Goal: Find specific page/section: Find specific page/section

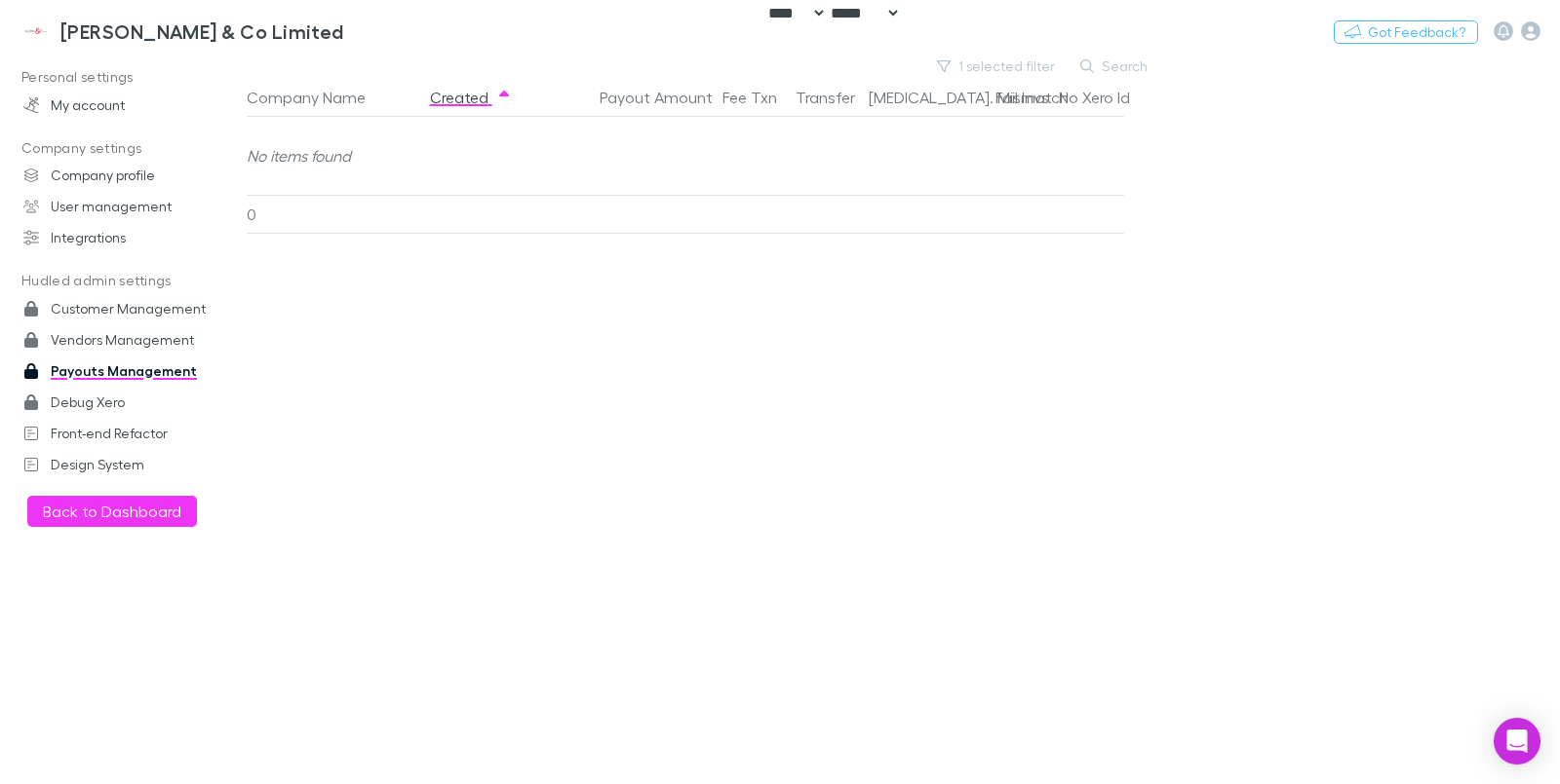
select select "****"
click at [363, 27] on button "Switch company" at bounding box center [428, 32] width 129 height 24
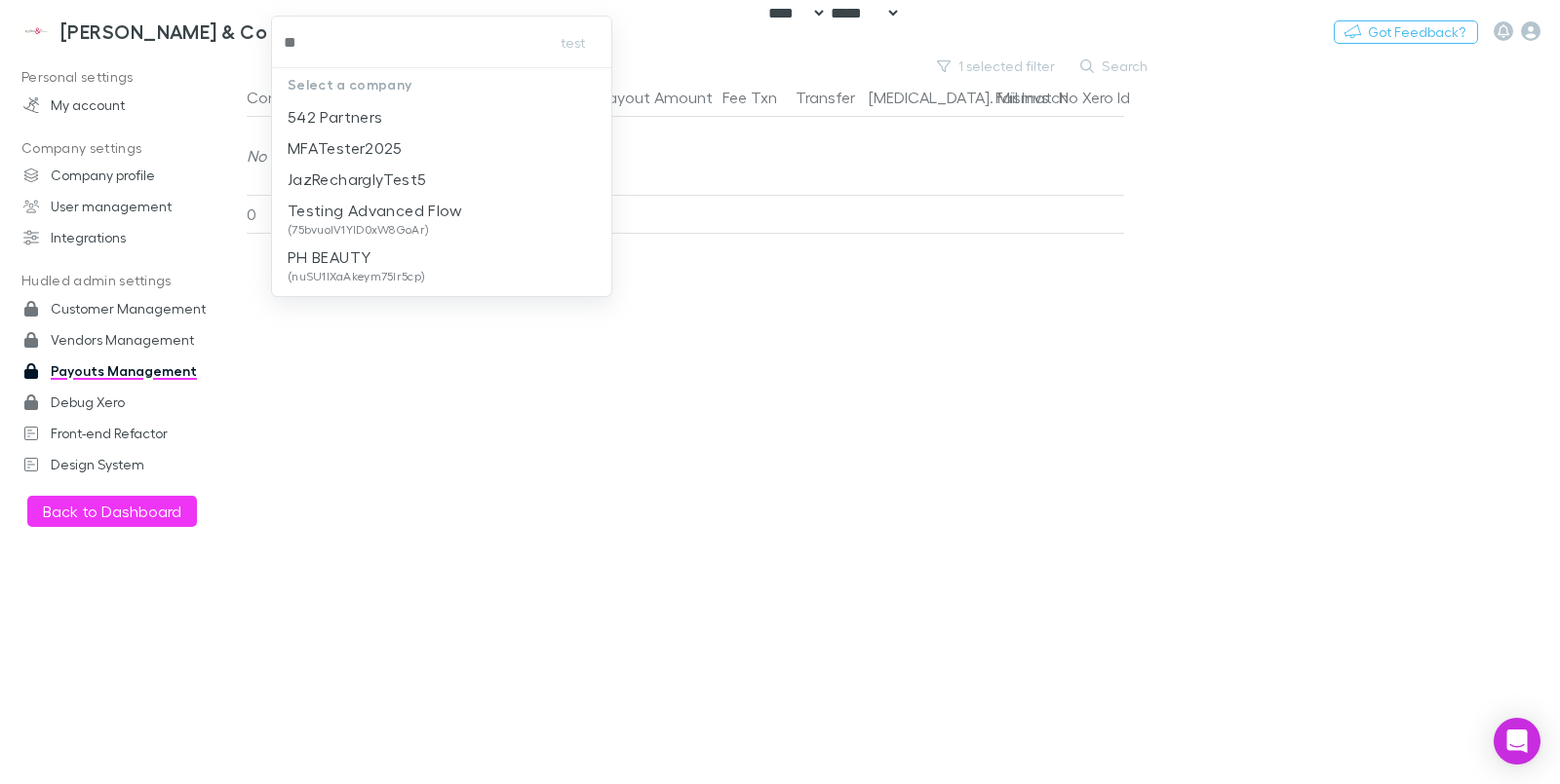
type input "***"
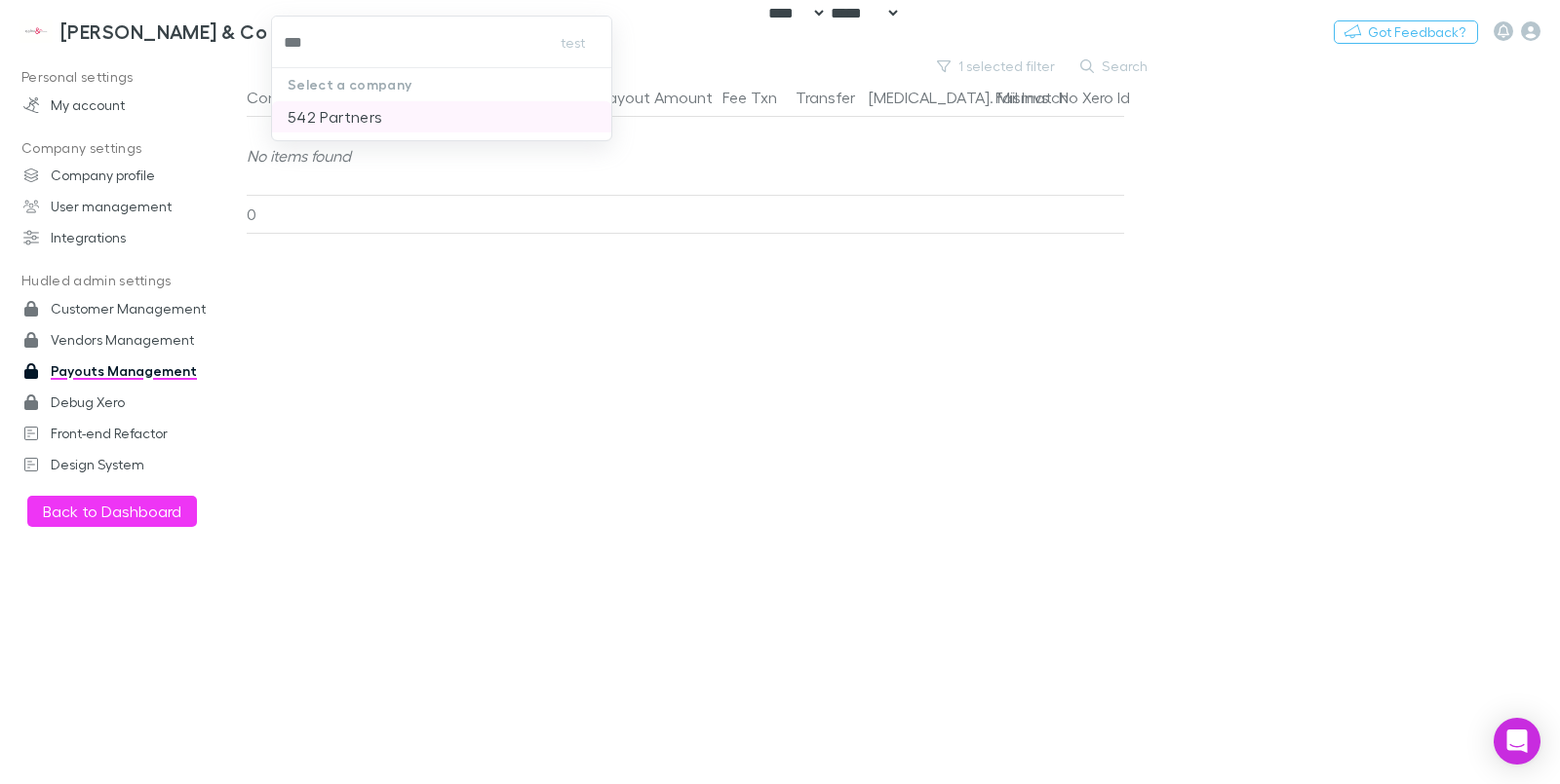
click at [324, 104] on li "542 Partners" at bounding box center [442, 116] width 340 height 31
click at [108, 27] on h3 "542 Partners" at bounding box center [110, 32] width 120 height 24
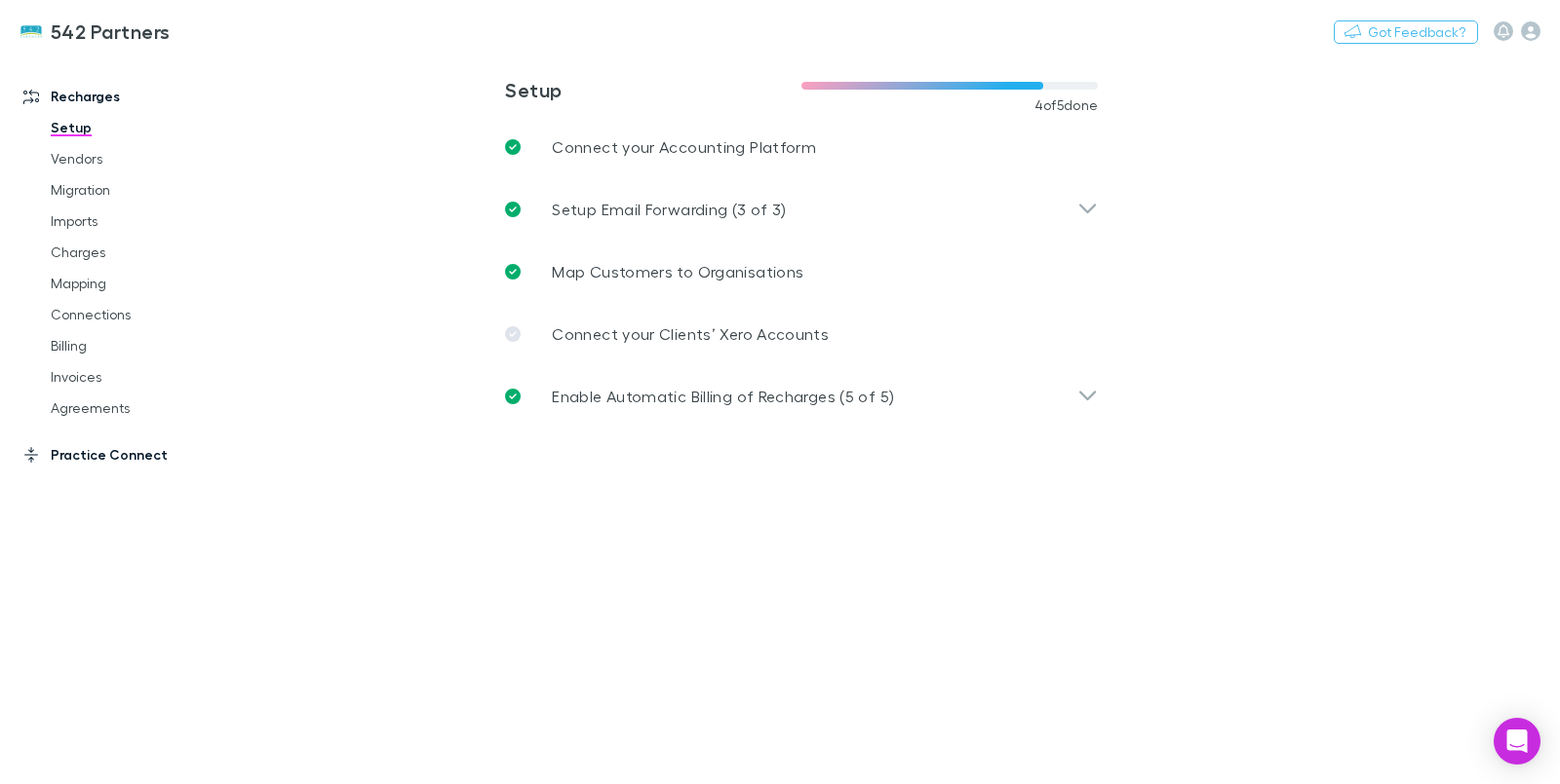
click at [88, 451] on link "Practice Connect" at bounding box center [130, 455] width 253 height 31
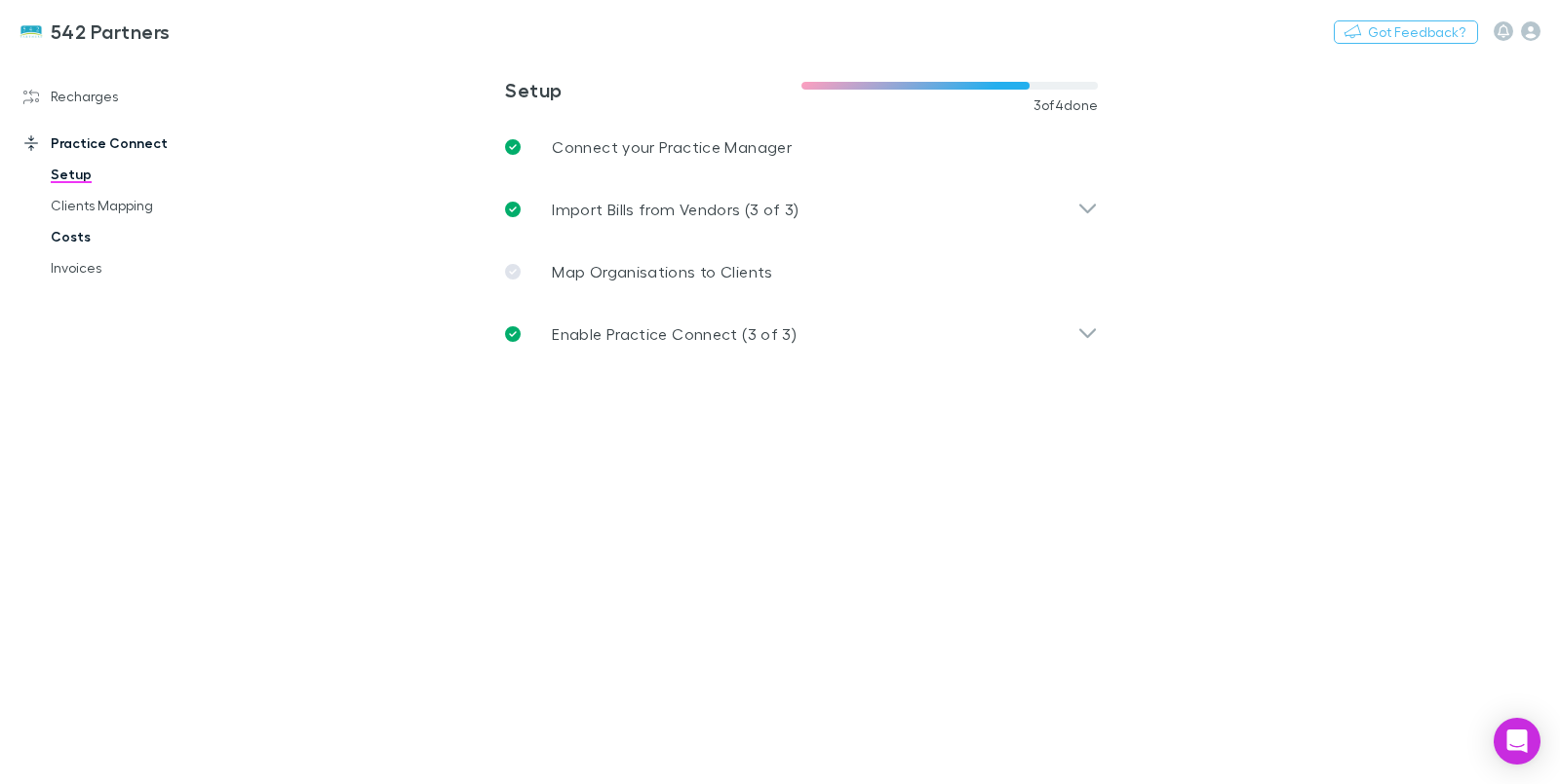
click at [92, 234] on link "Costs" at bounding box center [144, 236] width 226 height 31
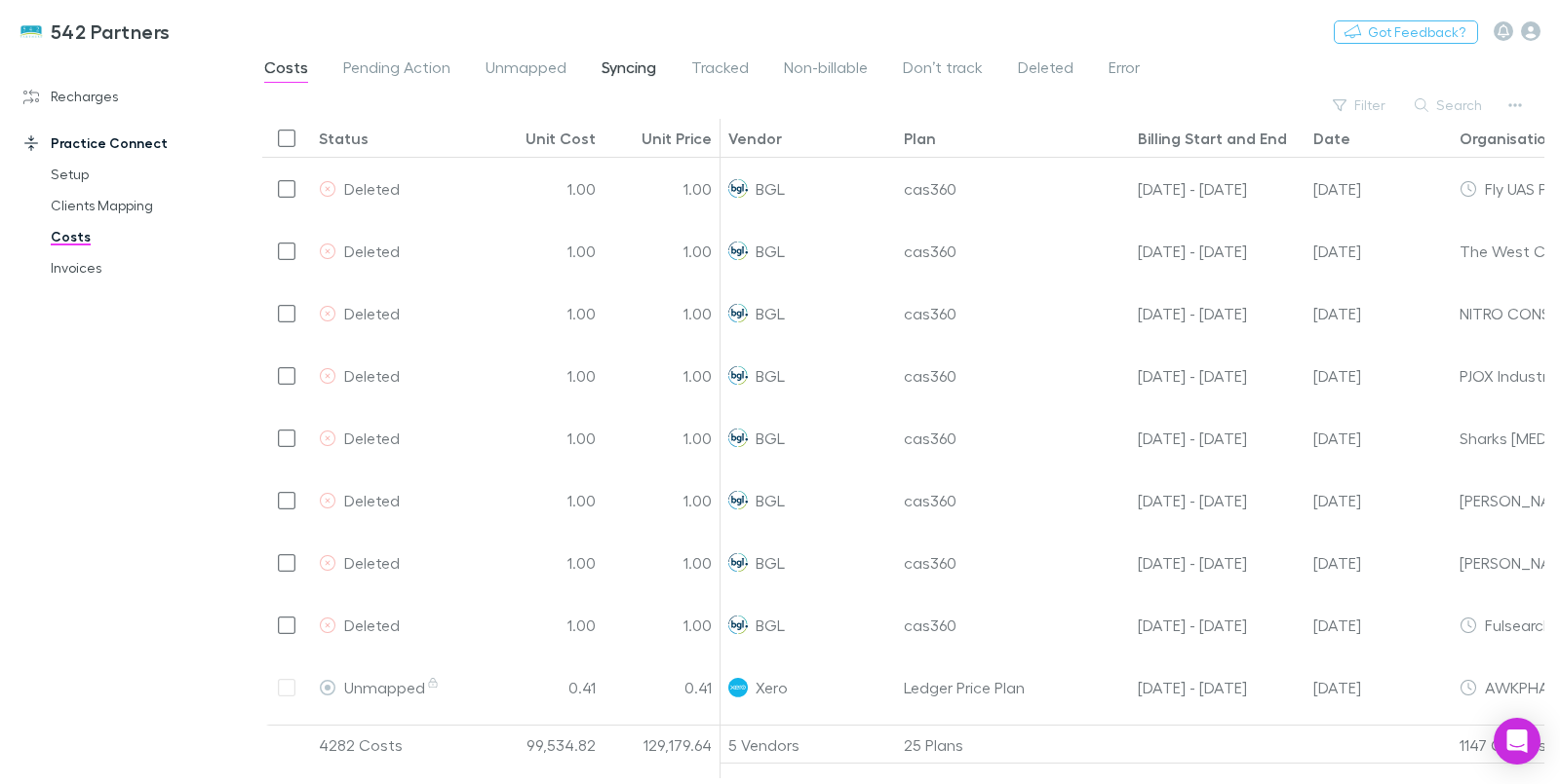
click at [632, 72] on span "Syncing" at bounding box center [629, 70] width 55 height 26
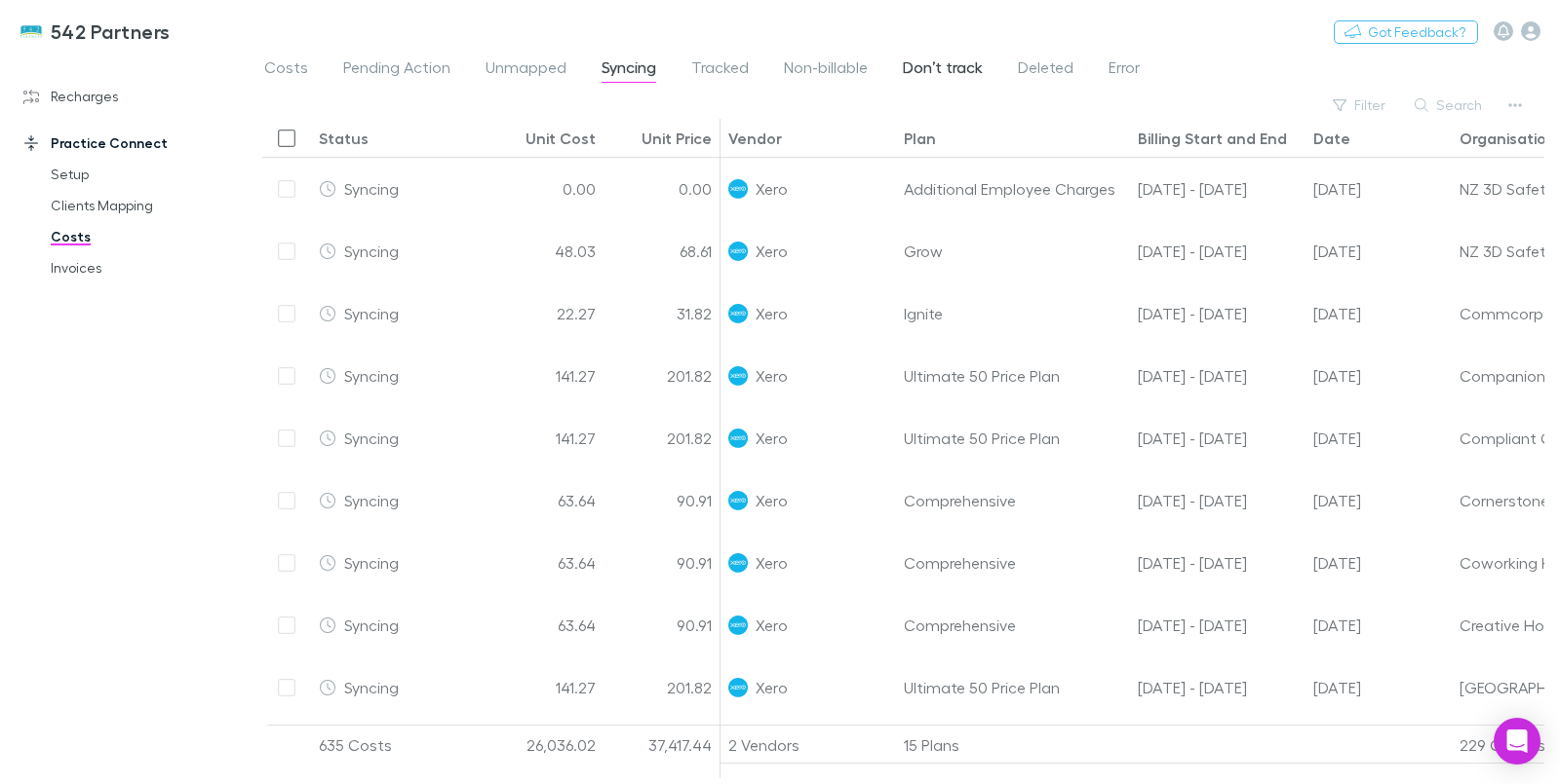
click at [914, 74] on span "Don’t track" at bounding box center [942, 70] width 80 height 26
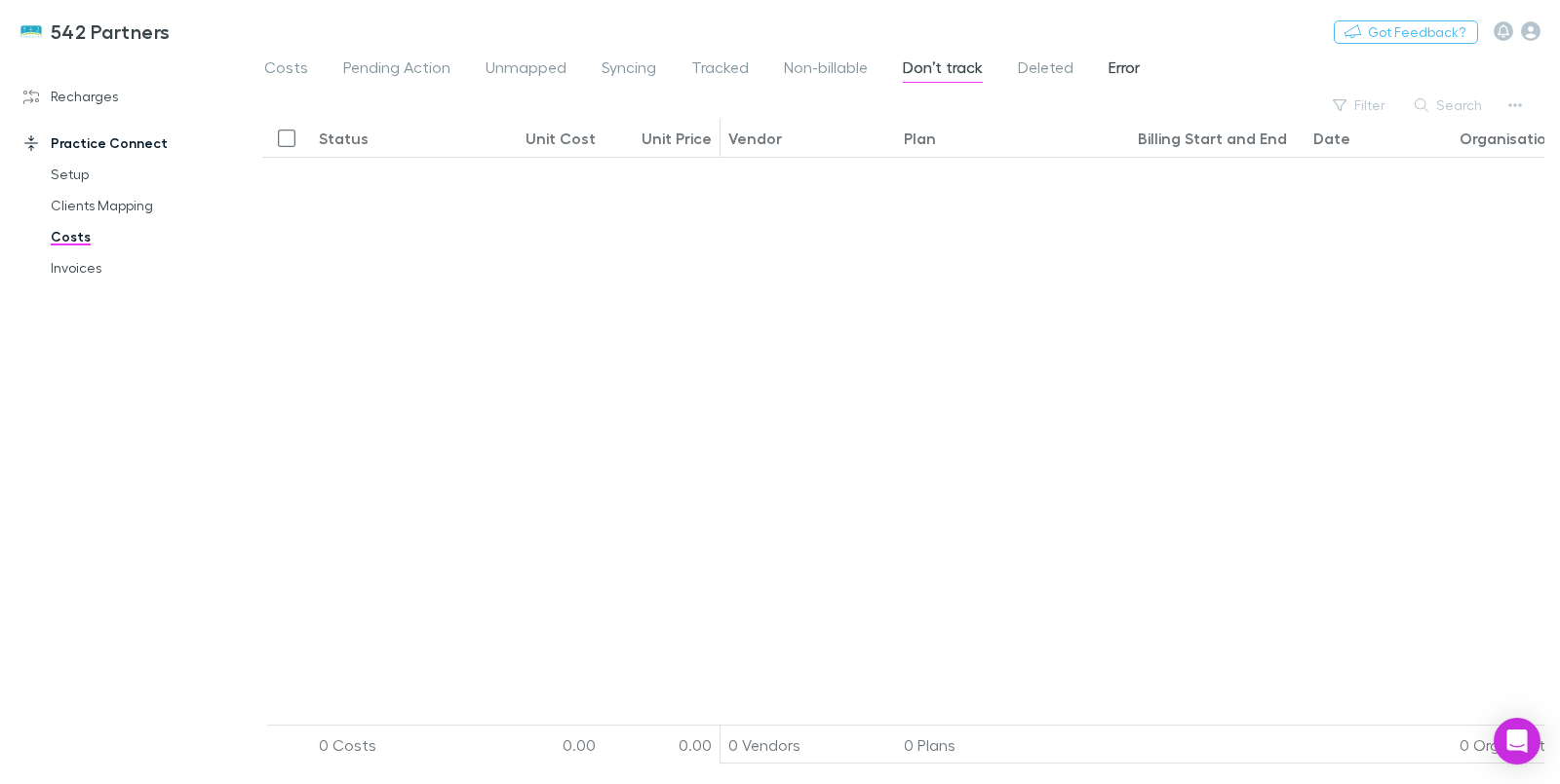
drag, startPoint x: 1095, startPoint y: 63, endPoint x: 1120, endPoint y: 69, distance: 25.7
click at [1120, 69] on div "Costs Pending Action Unmapped Syncing Tracked Non-billable Don’t track Deleted …" at bounding box center [709, 69] width 895 height 31
click at [1120, 69] on span "Error" at bounding box center [1123, 70] width 31 height 26
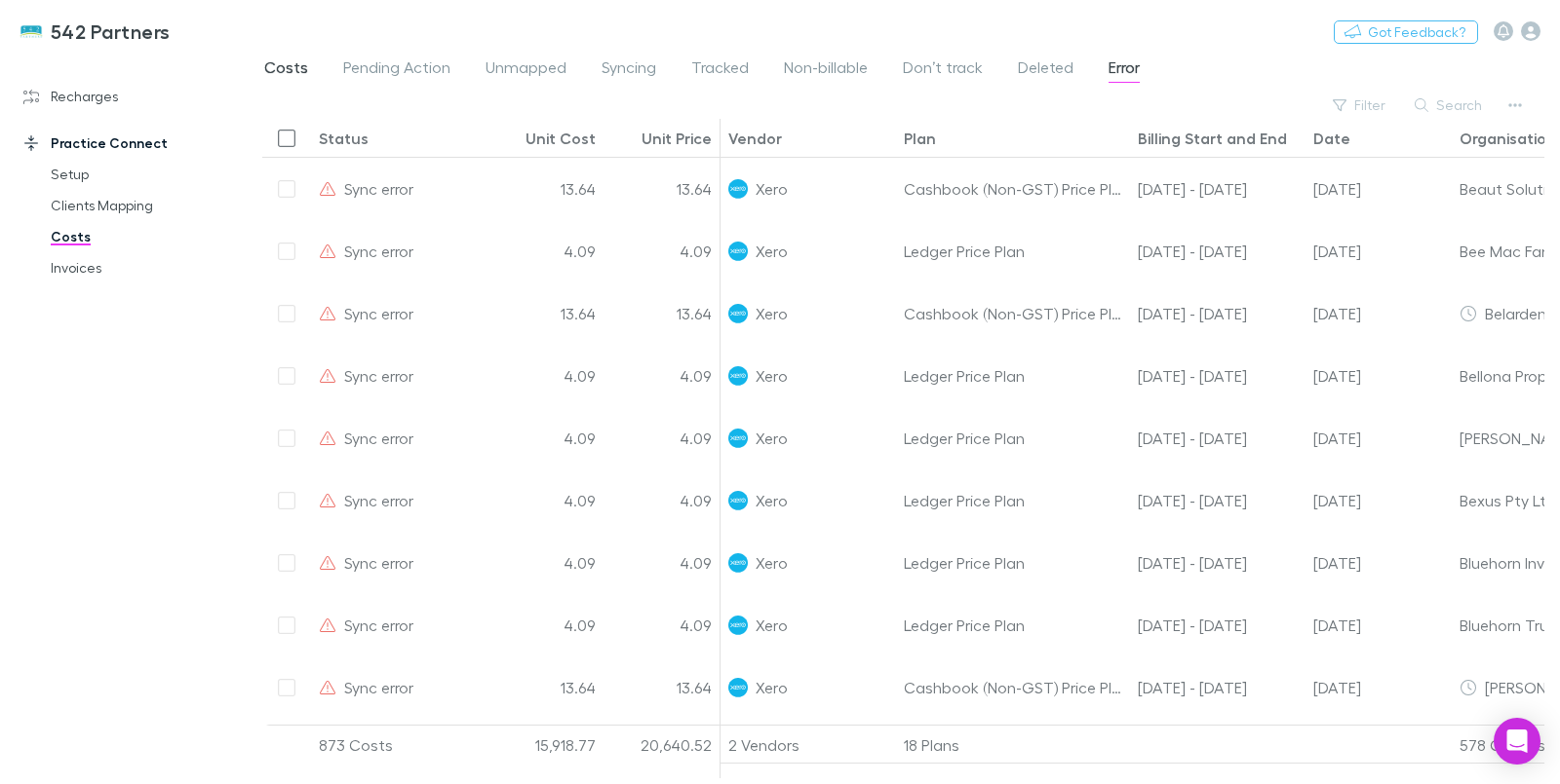
click at [269, 74] on span "Costs" at bounding box center [286, 70] width 44 height 26
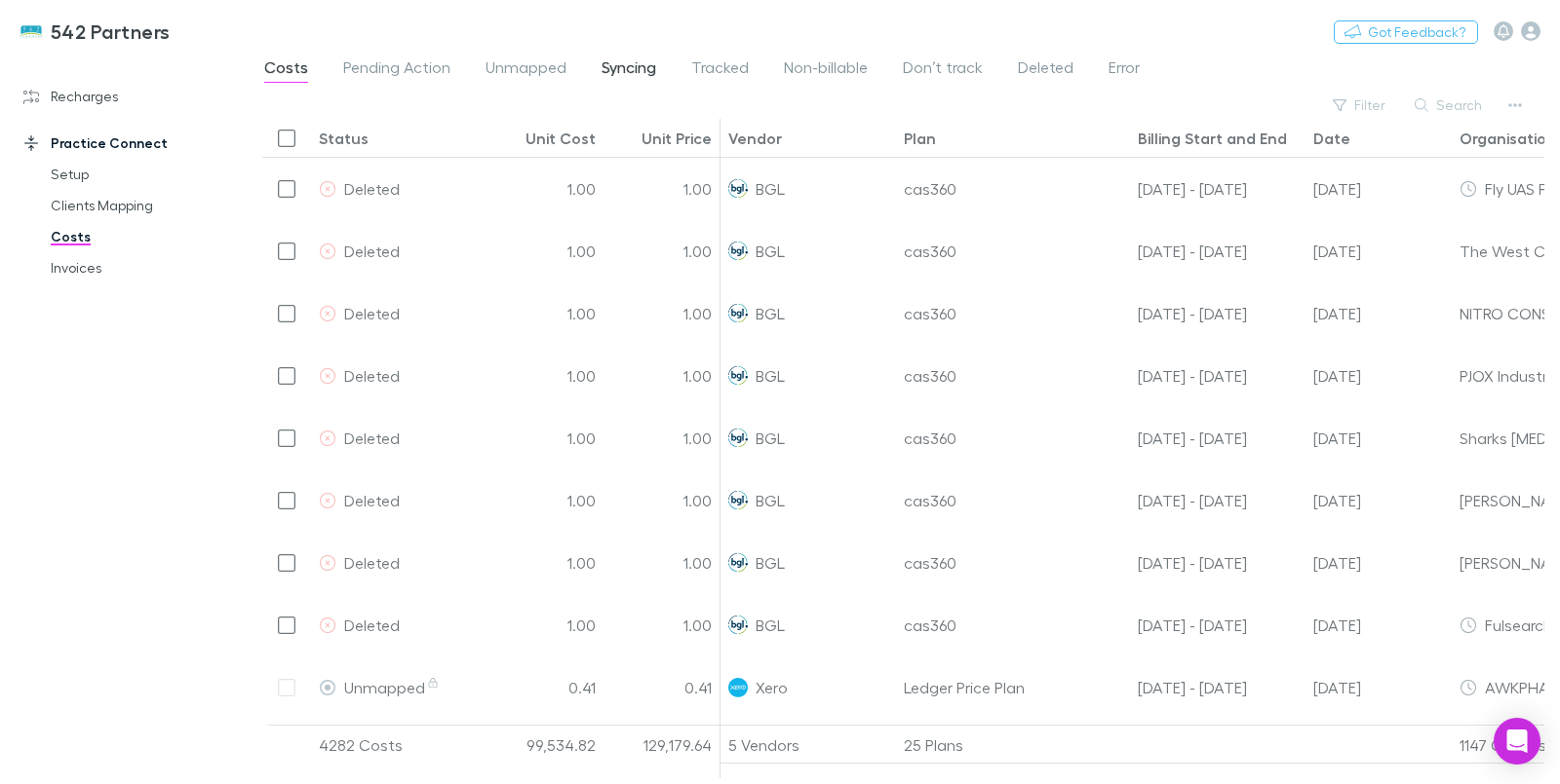
click at [627, 65] on span "Syncing" at bounding box center [629, 70] width 55 height 26
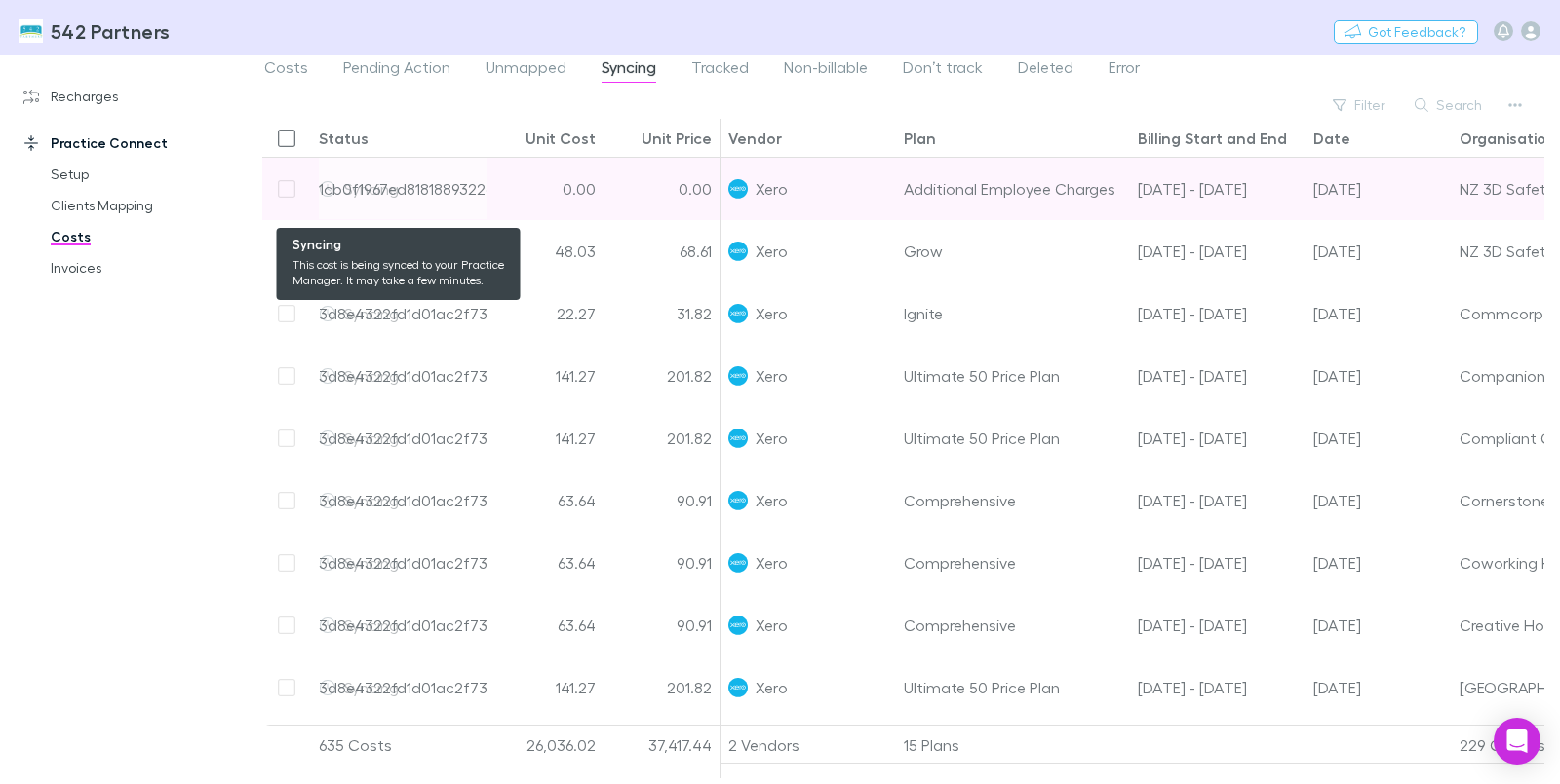
click at [405, 186] on div "1cb0f1967ed8181889322aa3-0" at bounding box center [424, 189] width 211 height 62
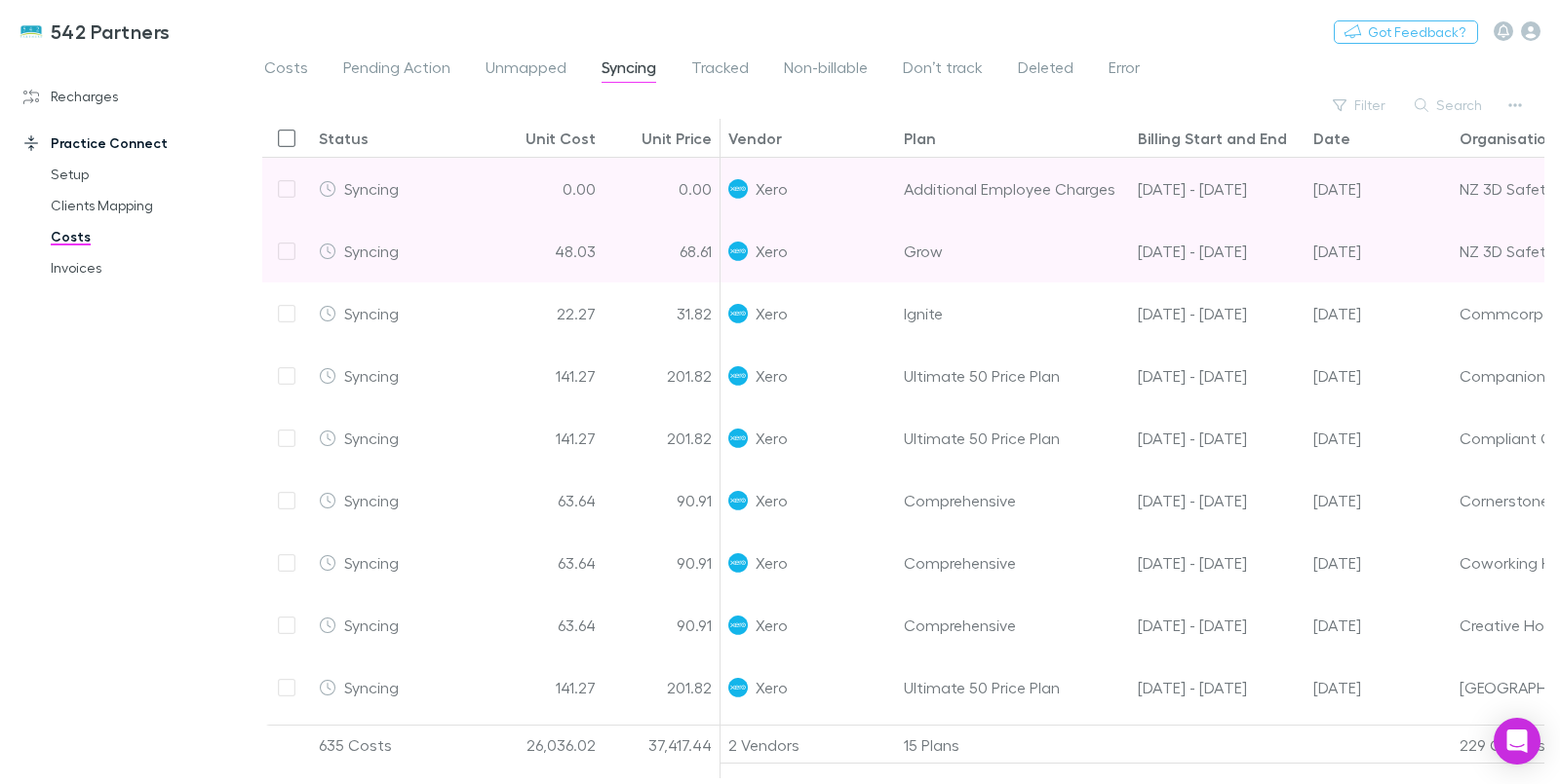
click at [528, 267] on div "48.03" at bounding box center [545, 251] width 117 height 63
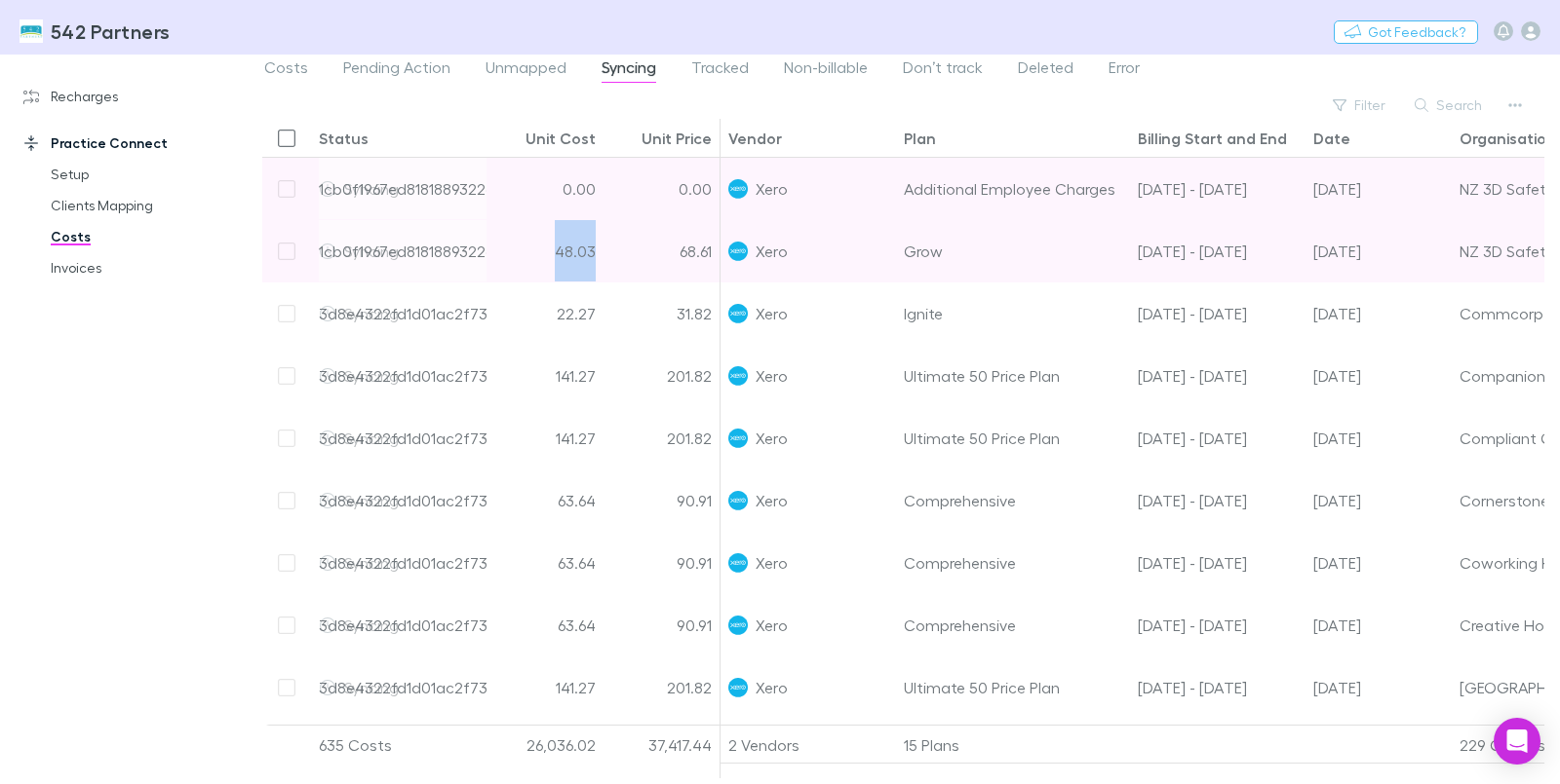
click at [496, 262] on div "48.03" at bounding box center [545, 251] width 117 height 63
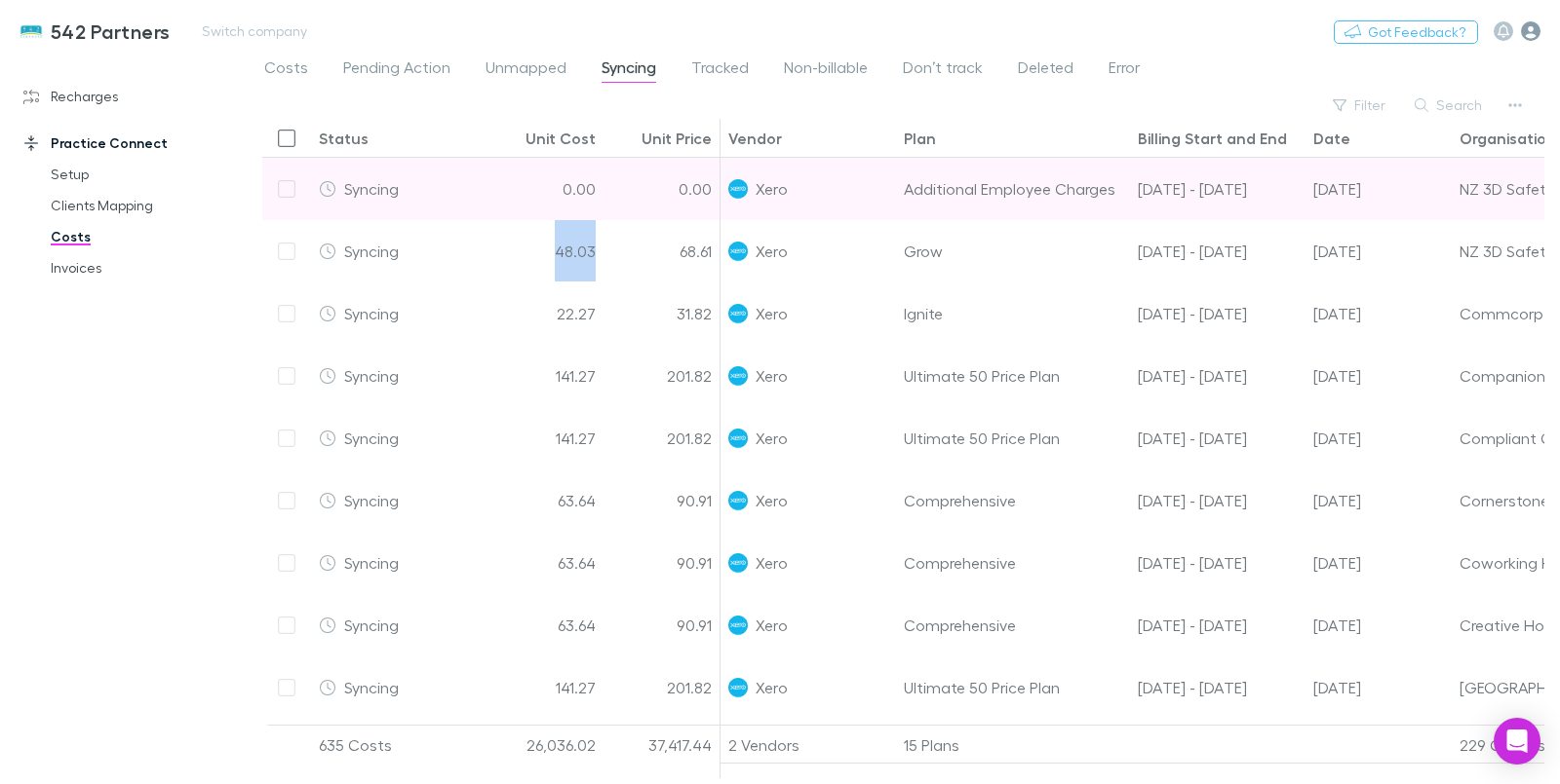
click at [1528, 32] on icon "button" at bounding box center [1531, 32] width 20 height 20
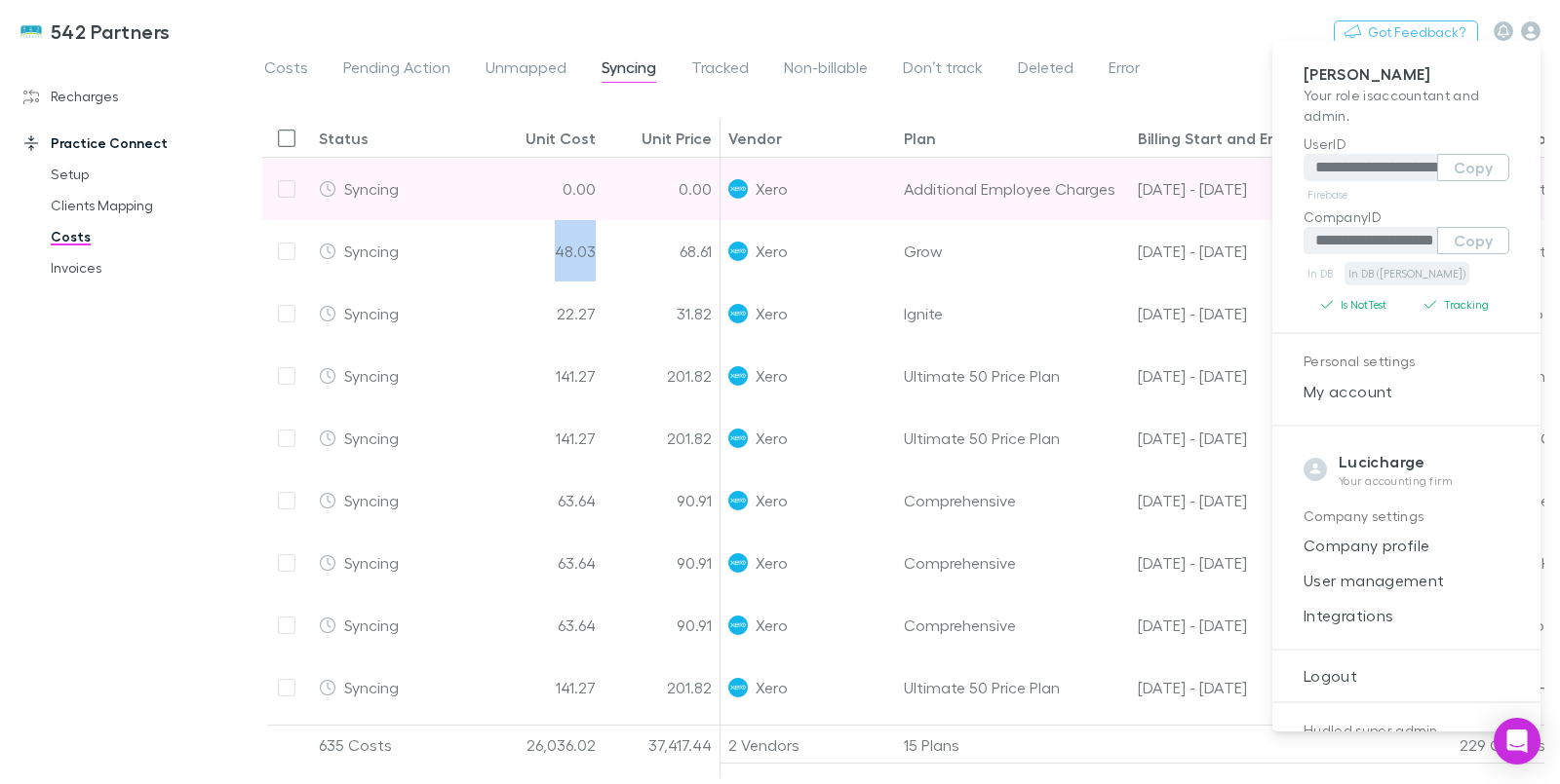
click at [1379, 278] on link "In DB (RECH)" at bounding box center [1407, 274] width 125 height 24
click at [124, 356] on div at bounding box center [780, 392] width 1560 height 784
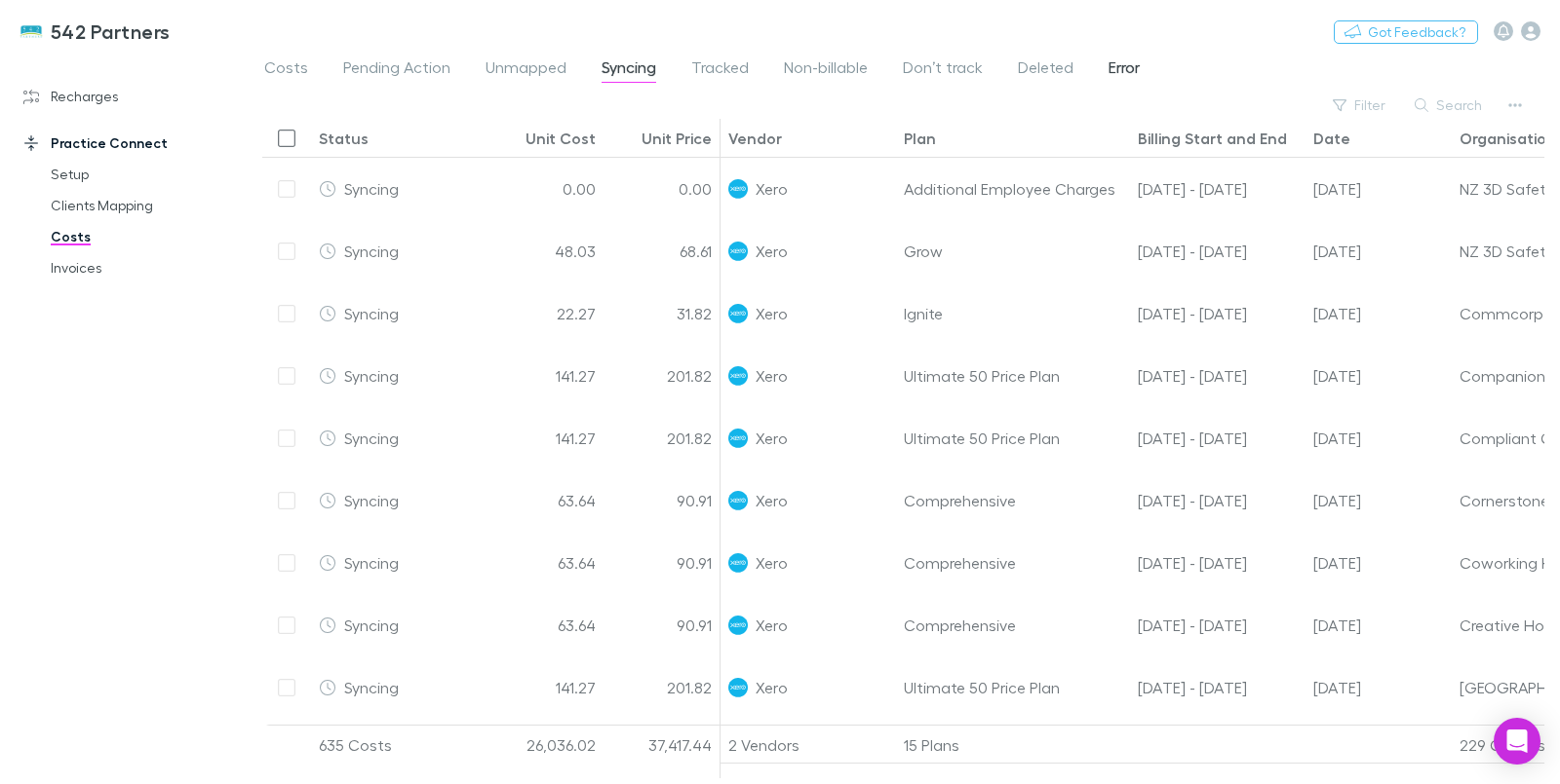
click at [1114, 65] on span "Error" at bounding box center [1123, 70] width 31 height 26
click at [535, 65] on span "Unmapped" at bounding box center [525, 70] width 80 height 26
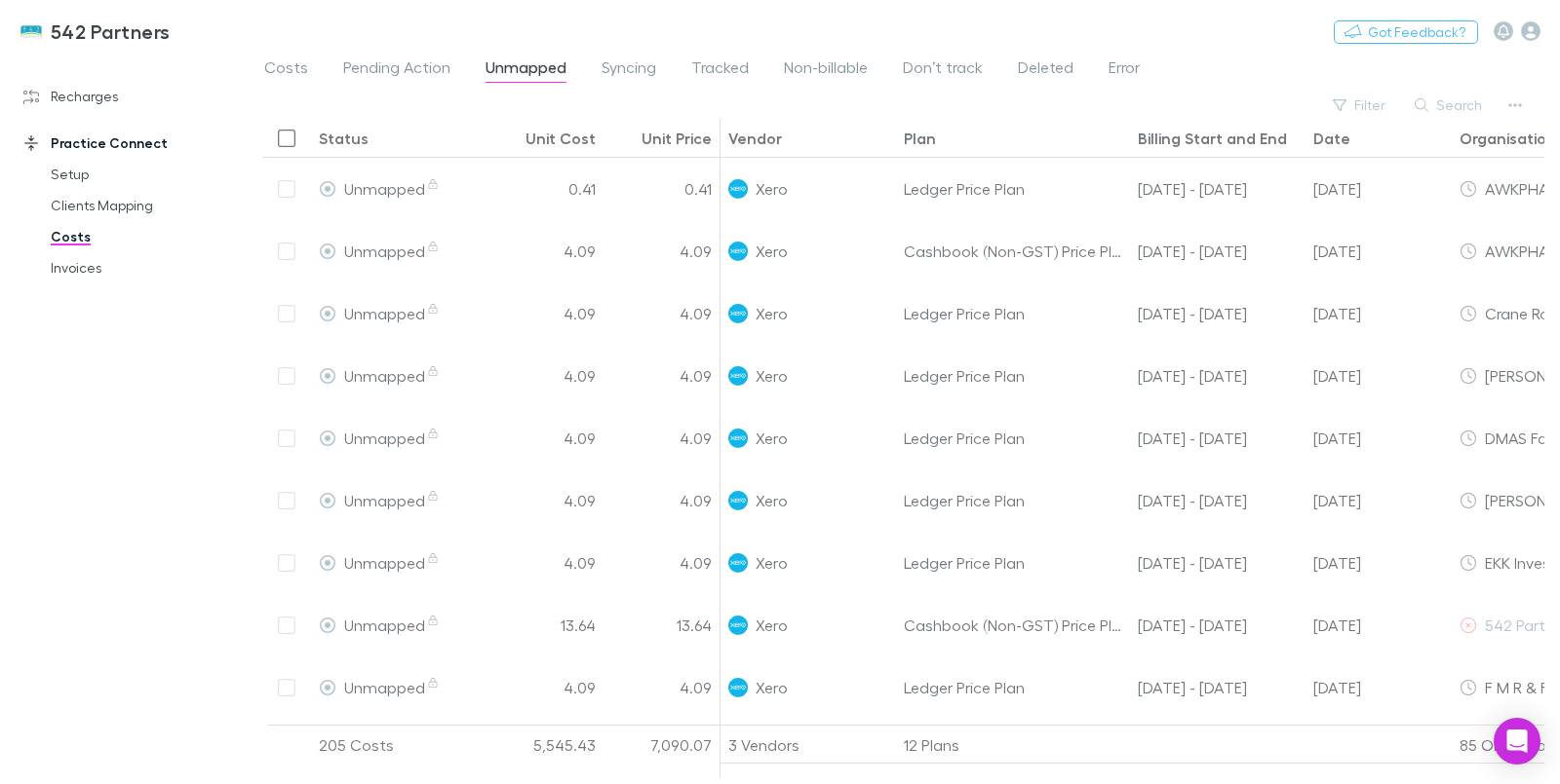
click at [1118, 69] on span "Error" at bounding box center [1123, 70] width 31 height 26
click at [512, 69] on span "Unmapped" at bounding box center [525, 70] width 80 height 26
click at [1120, 71] on span "Error" at bounding box center [1123, 70] width 31 height 26
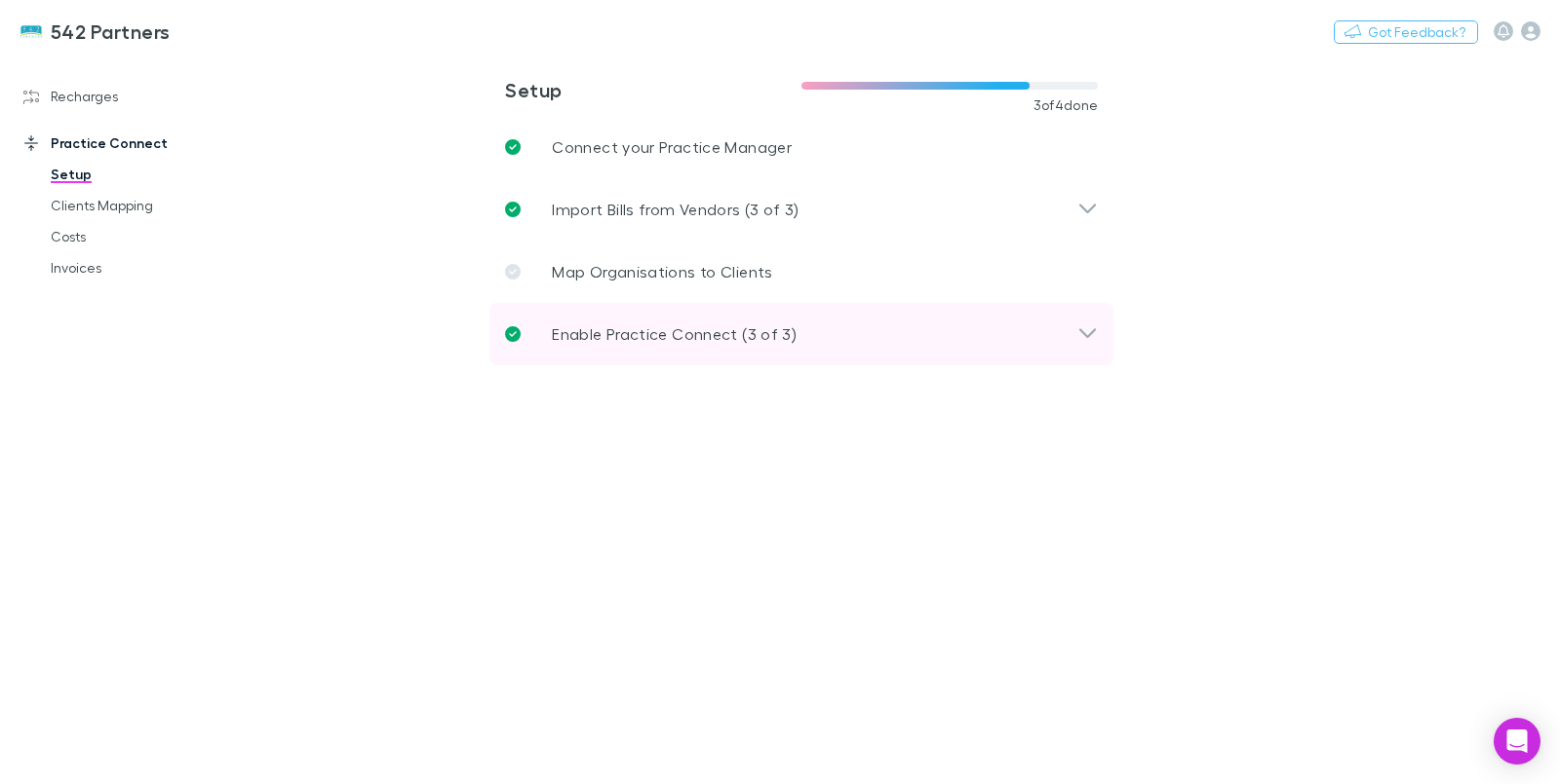
click at [1075, 342] on div "Enable Practice Connect (3 of 3)" at bounding box center [791, 334] width 572 height 24
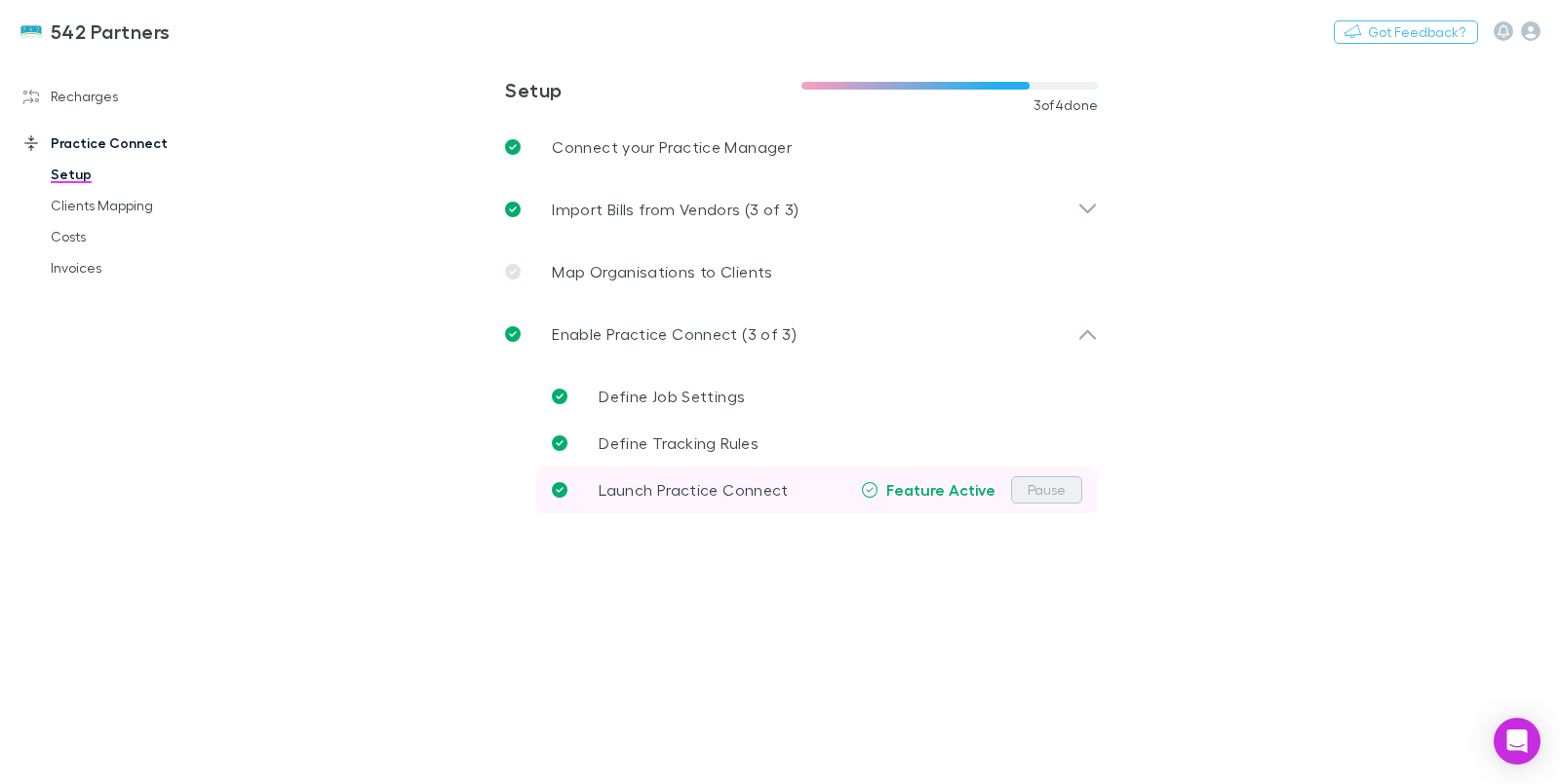
click at [1051, 495] on button "Pause" at bounding box center [1047, 489] width 71 height 27
click at [1051, 495] on button "Activate" at bounding box center [1038, 489] width 86 height 27
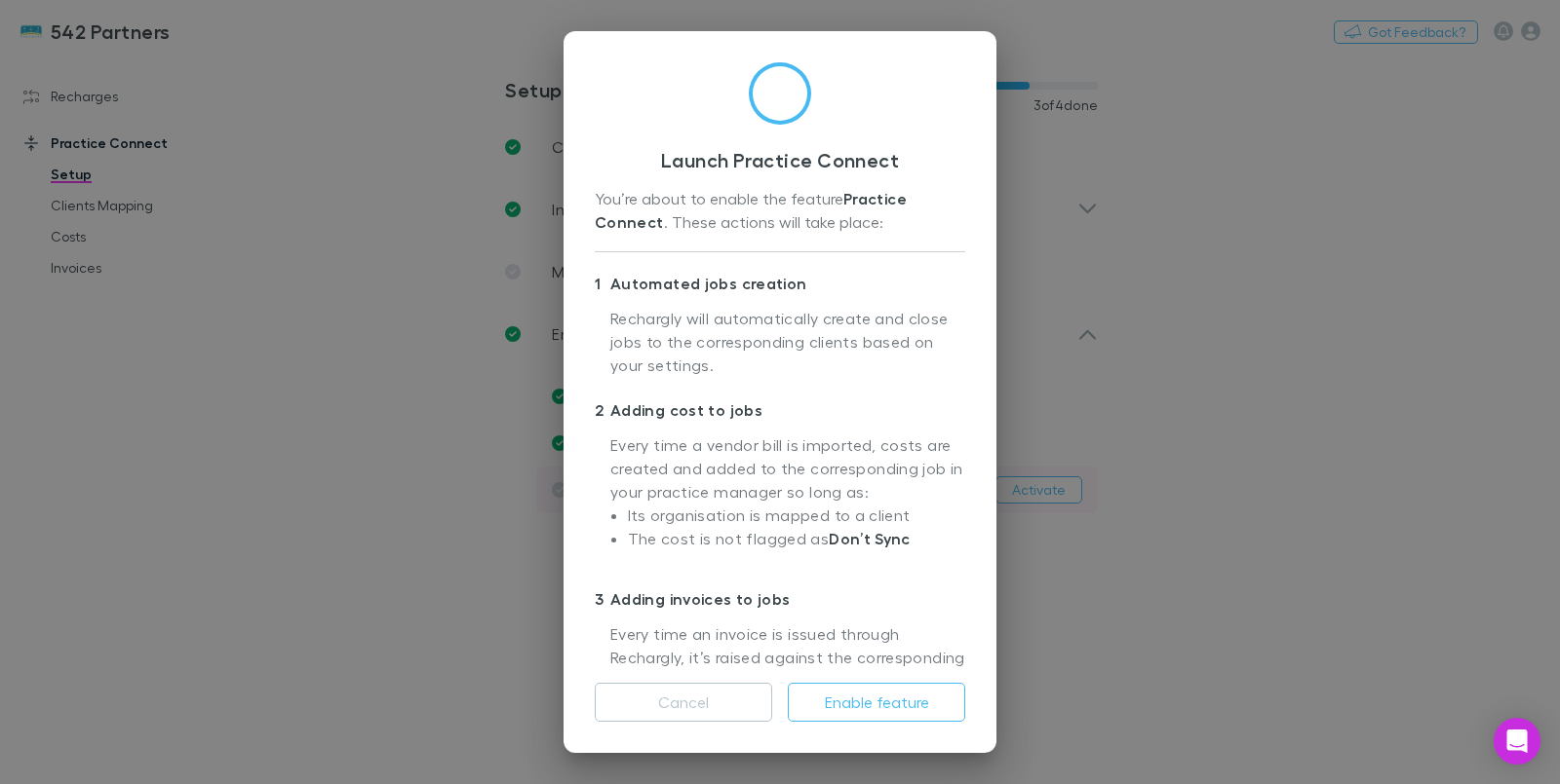
scroll to position [130, 0]
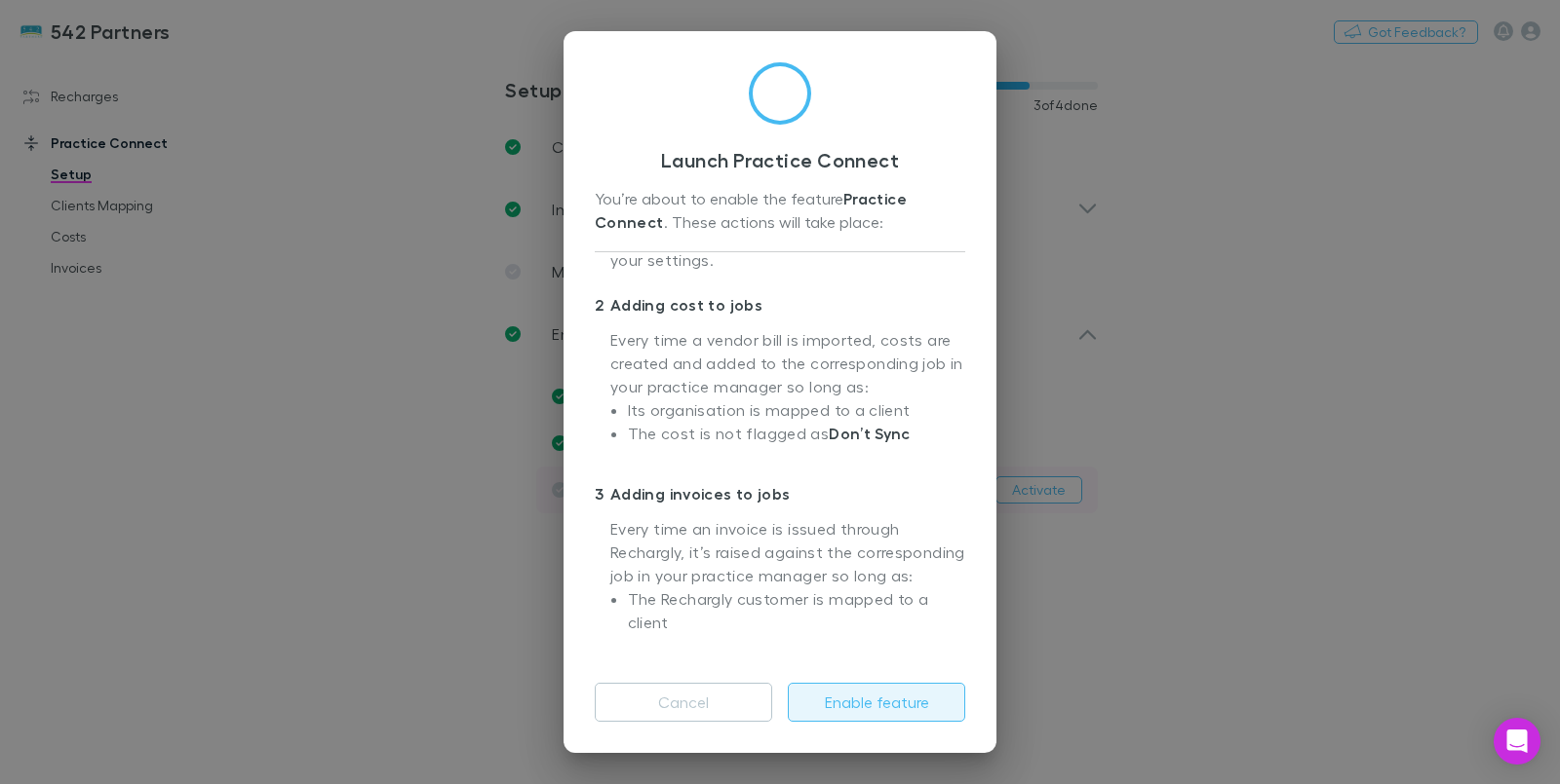
click at [886, 708] on button "Enable feature" at bounding box center [876, 702] width 178 height 39
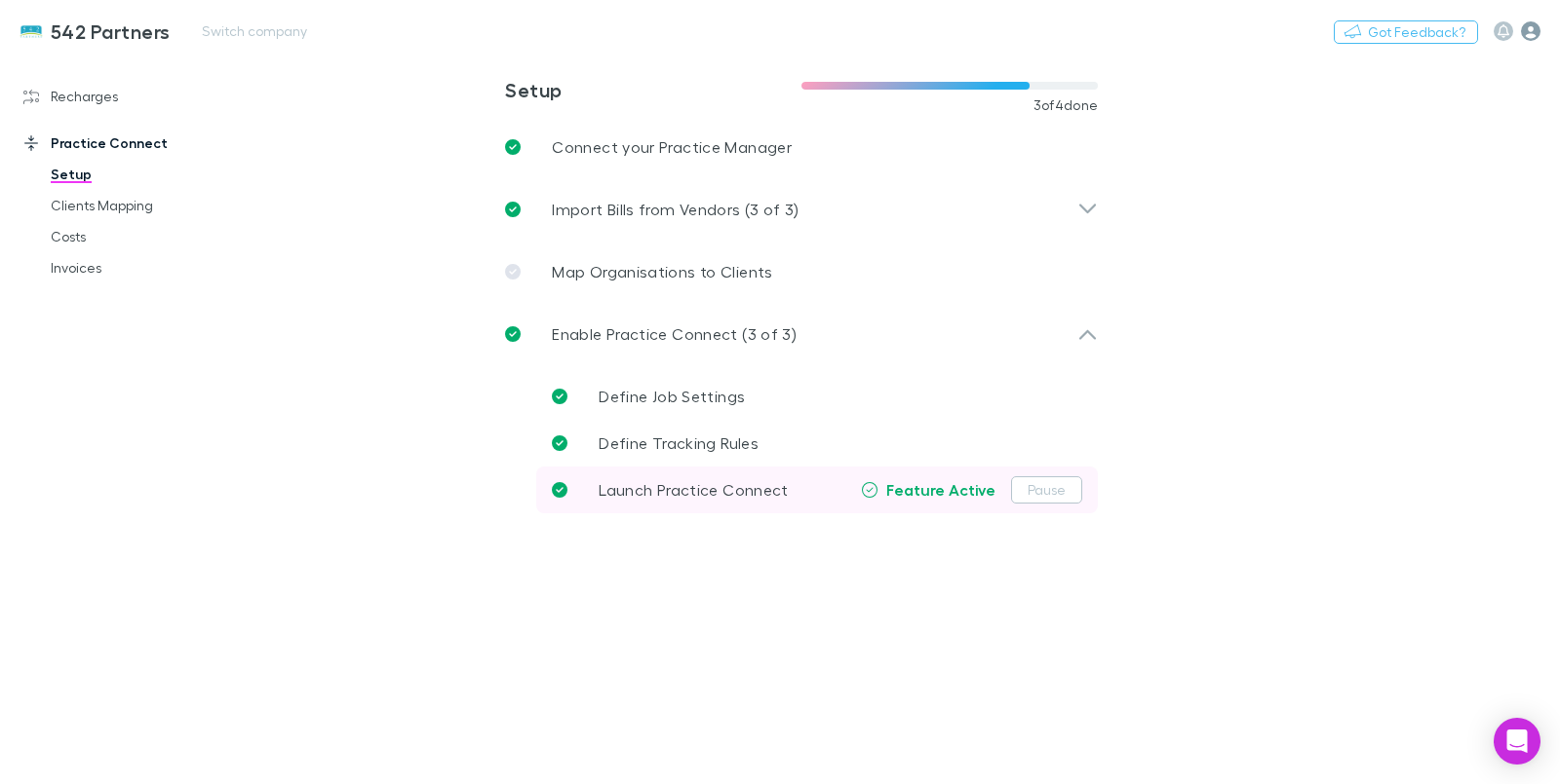
click at [1531, 33] on icon "button" at bounding box center [1531, 32] width 20 height 20
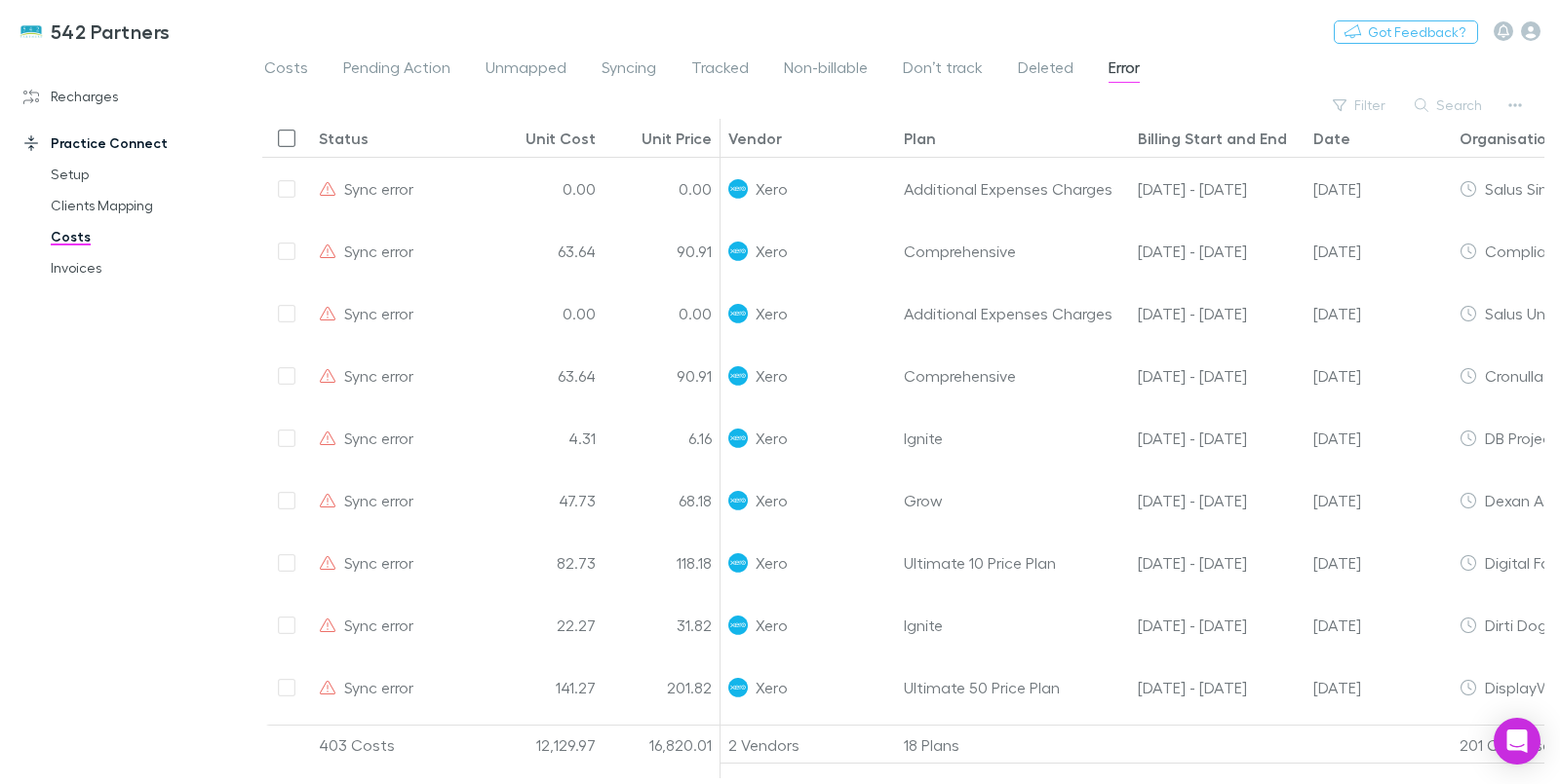
click at [1337, 137] on div "Date" at bounding box center [1331, 139] width 37 height 20
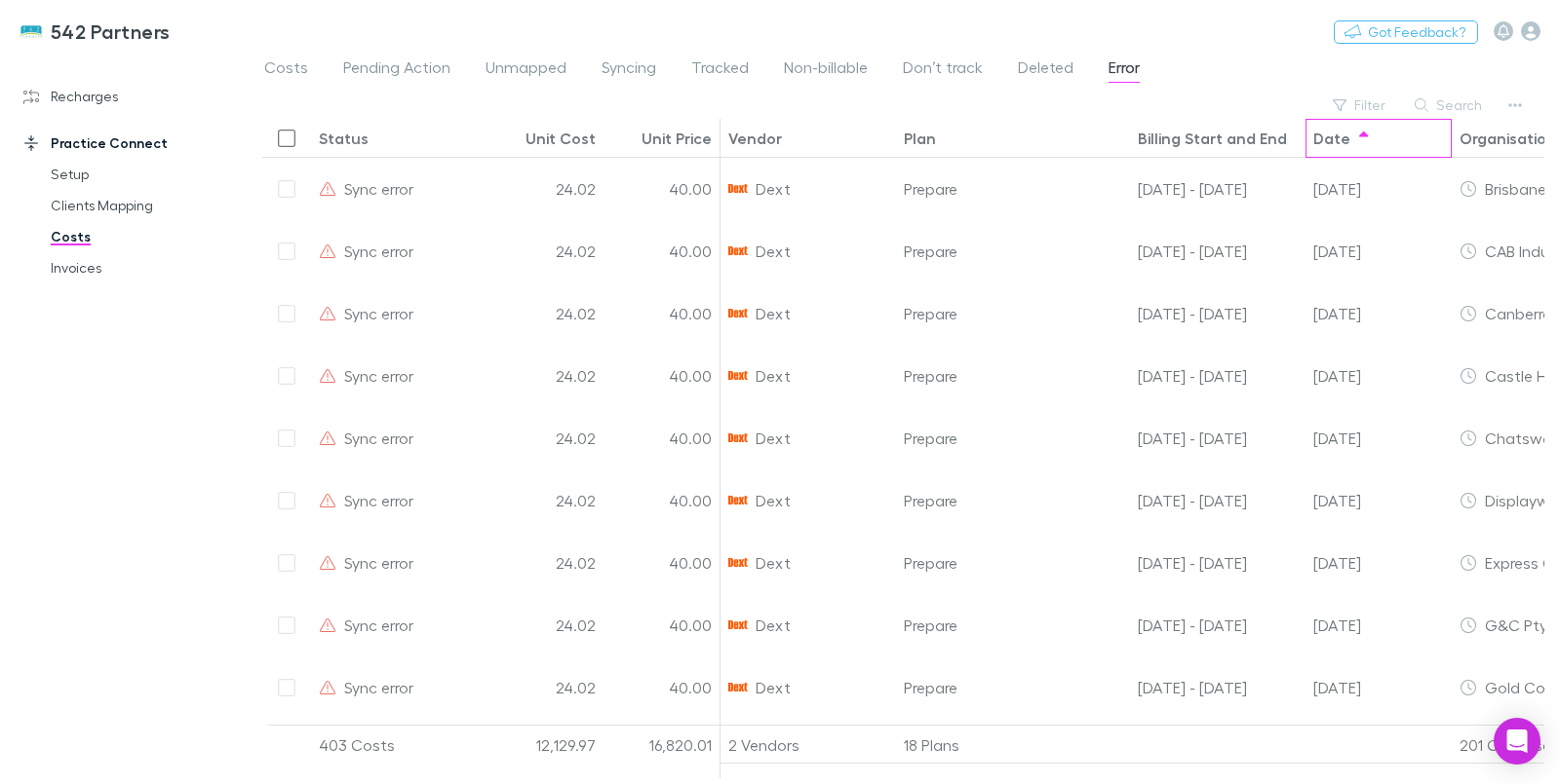
click at [1337, 137] on div "Date" at bounding box center [1331, 139] width 37 height 20
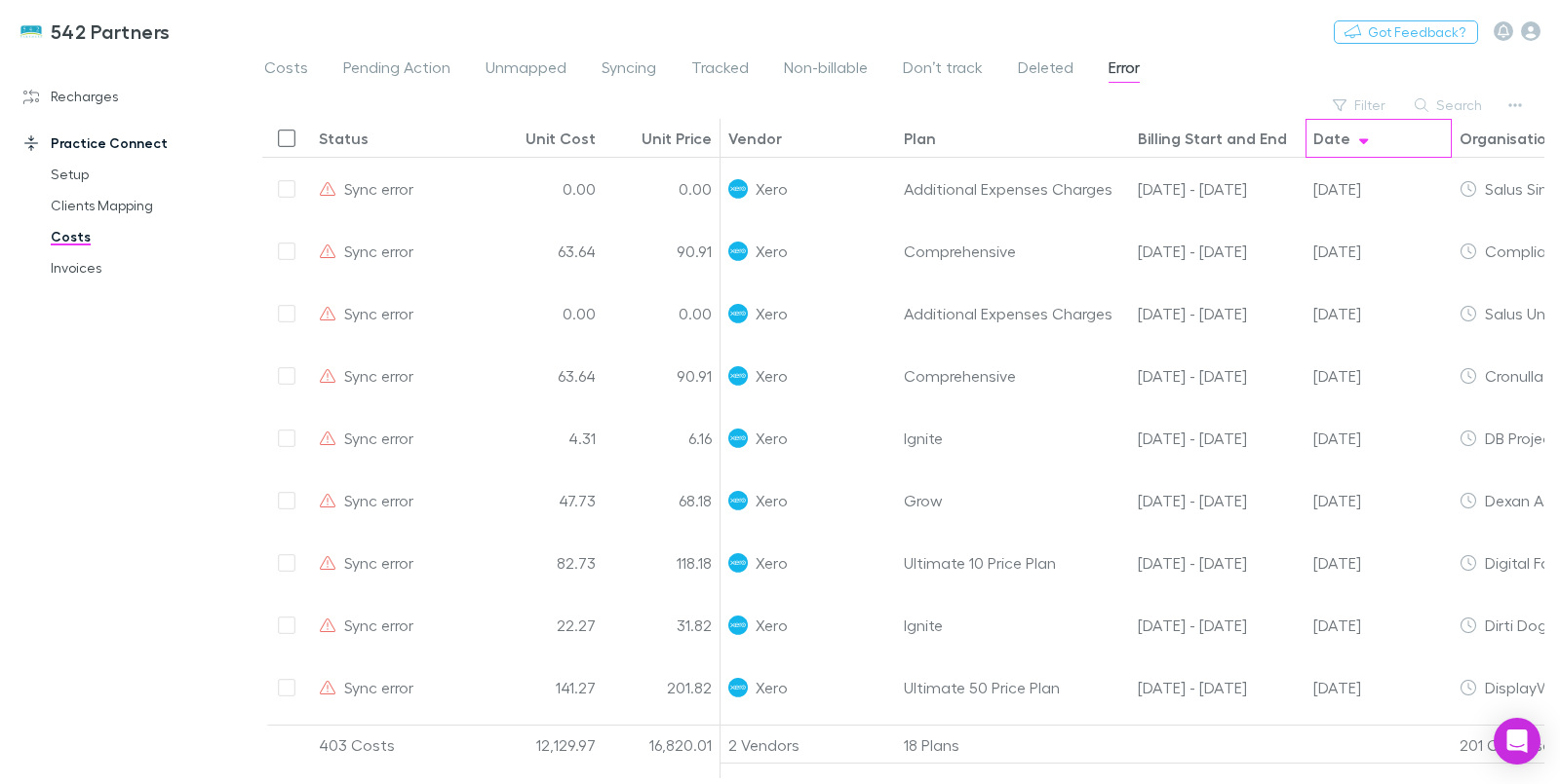
click at [1337, 137] on div "Date" at bounding box center [1331, 139] width 37 height 20
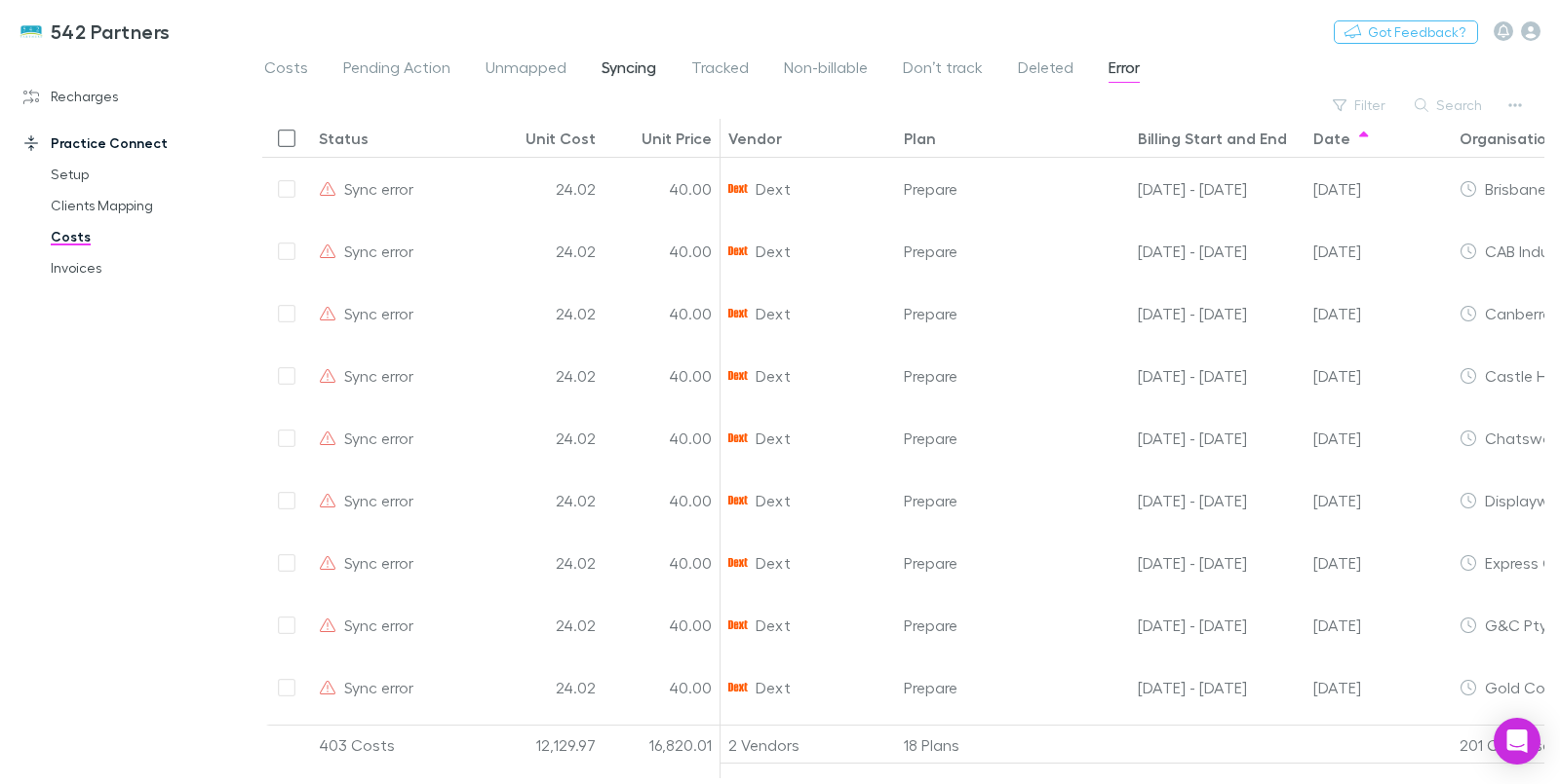
click at [638, 68] on span "Syncing" at bounding box center [629, 70] width 55 height 26
click at [1341, 144] on div "Date" at bounding box center [1331, 139] width 37 height 20
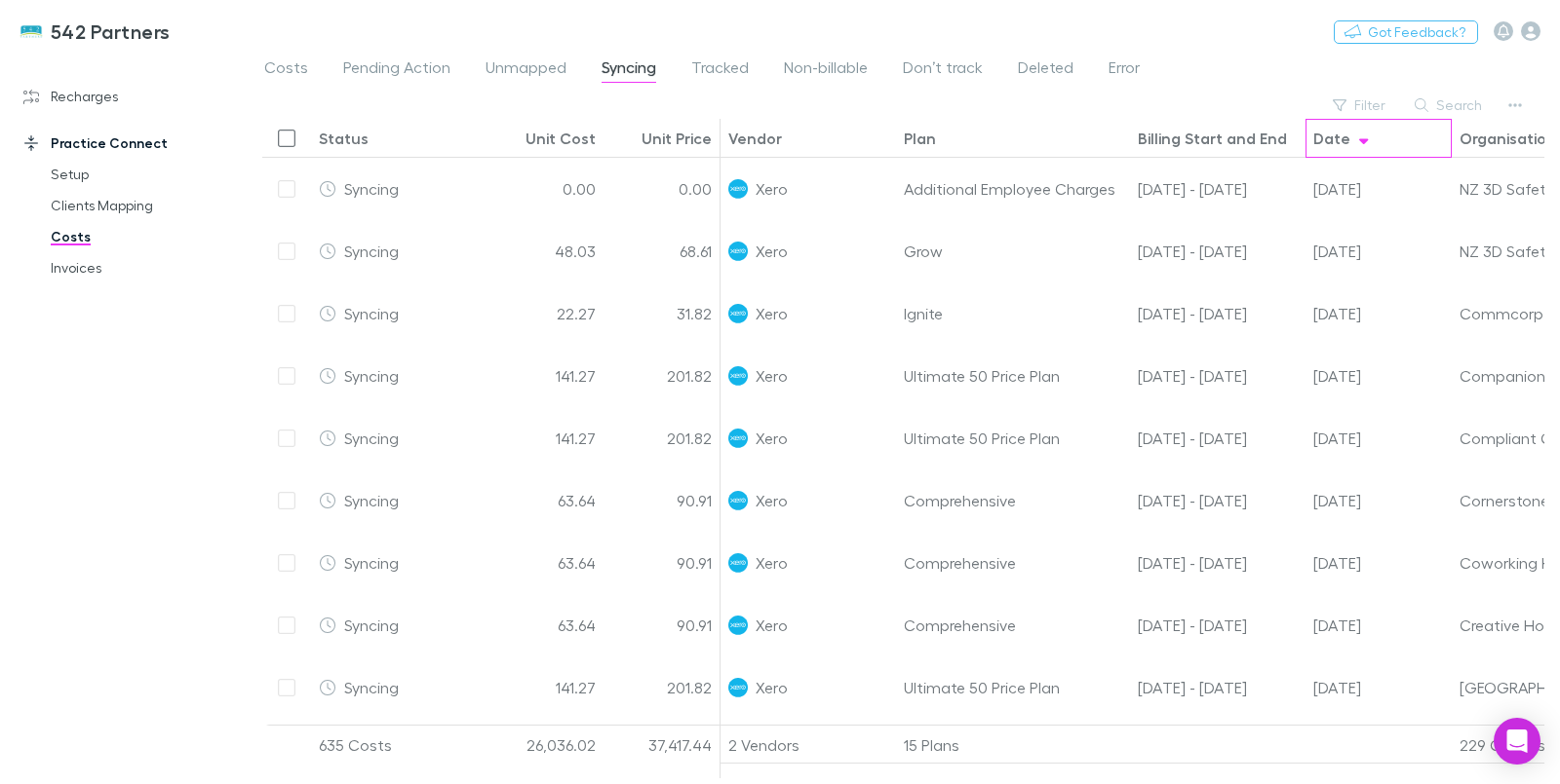
click at [1341, 144] on div "Date" at bounding box center [1331, 139] width 37 height 20
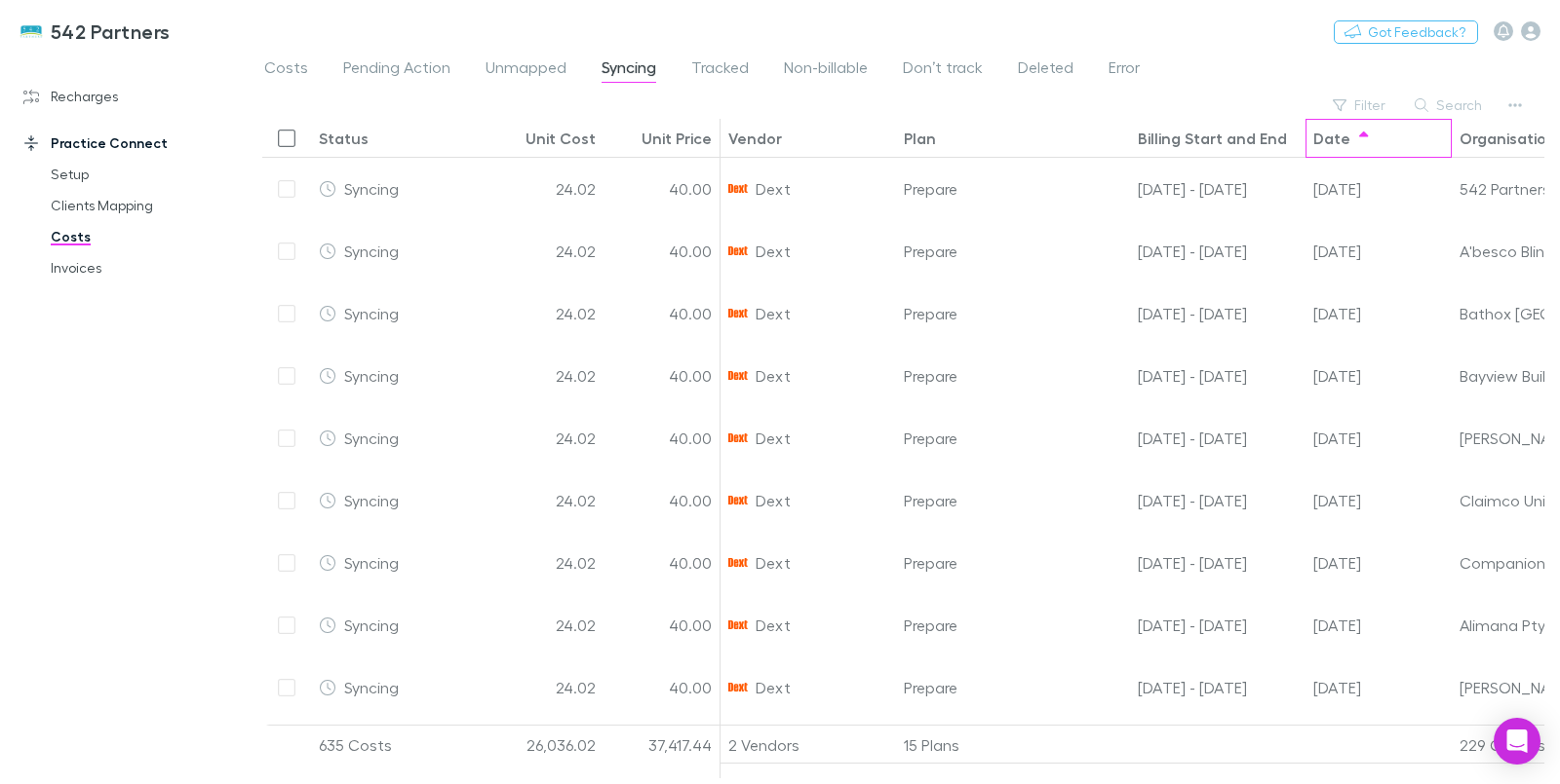
click at [1341, 144] on div "Date" at bounding box center [1331, 139] width 37 height 20
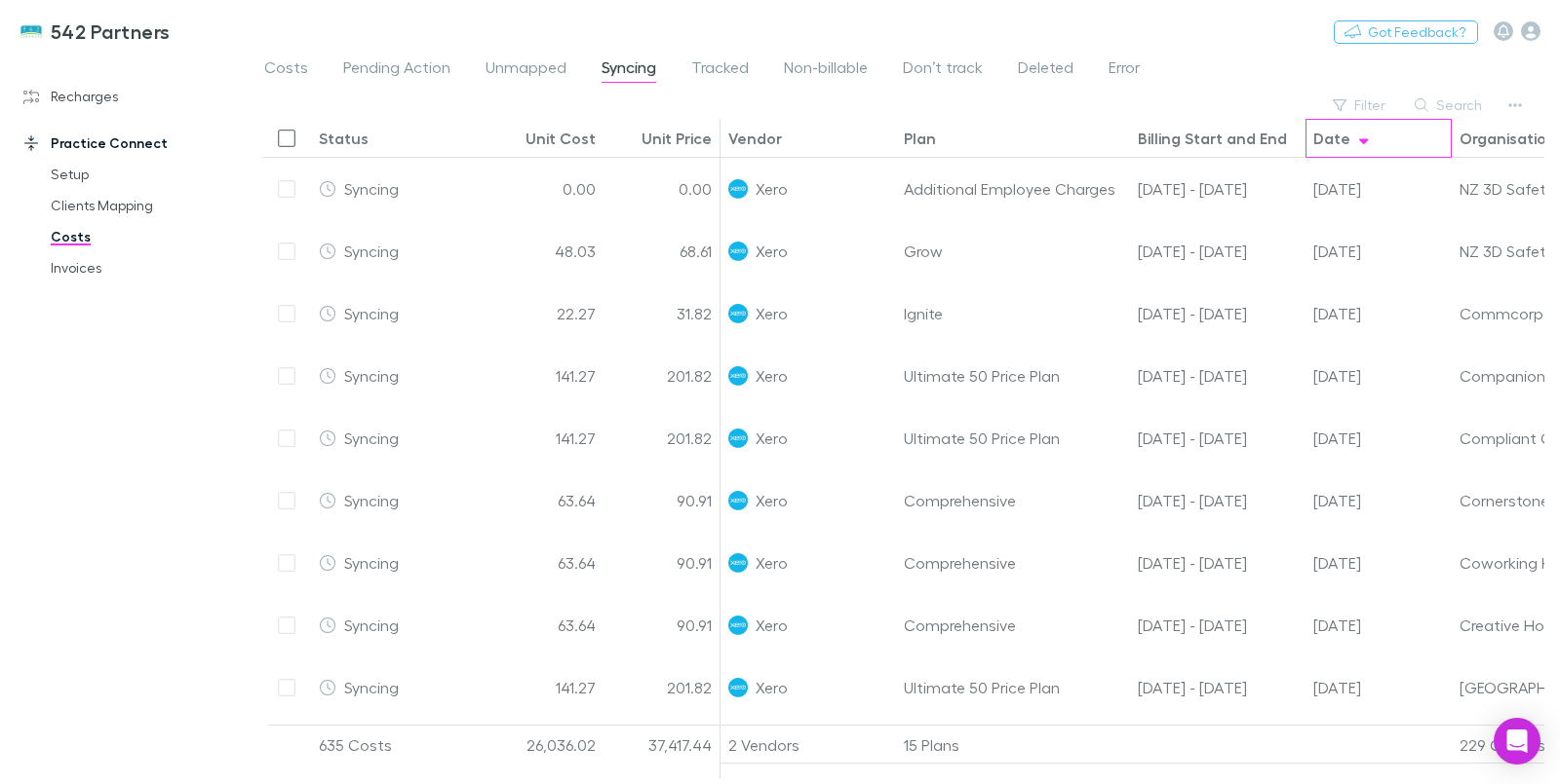
click at [1335, 148] on div "Date" at bounding box center [1378, 138] width 131 height 38
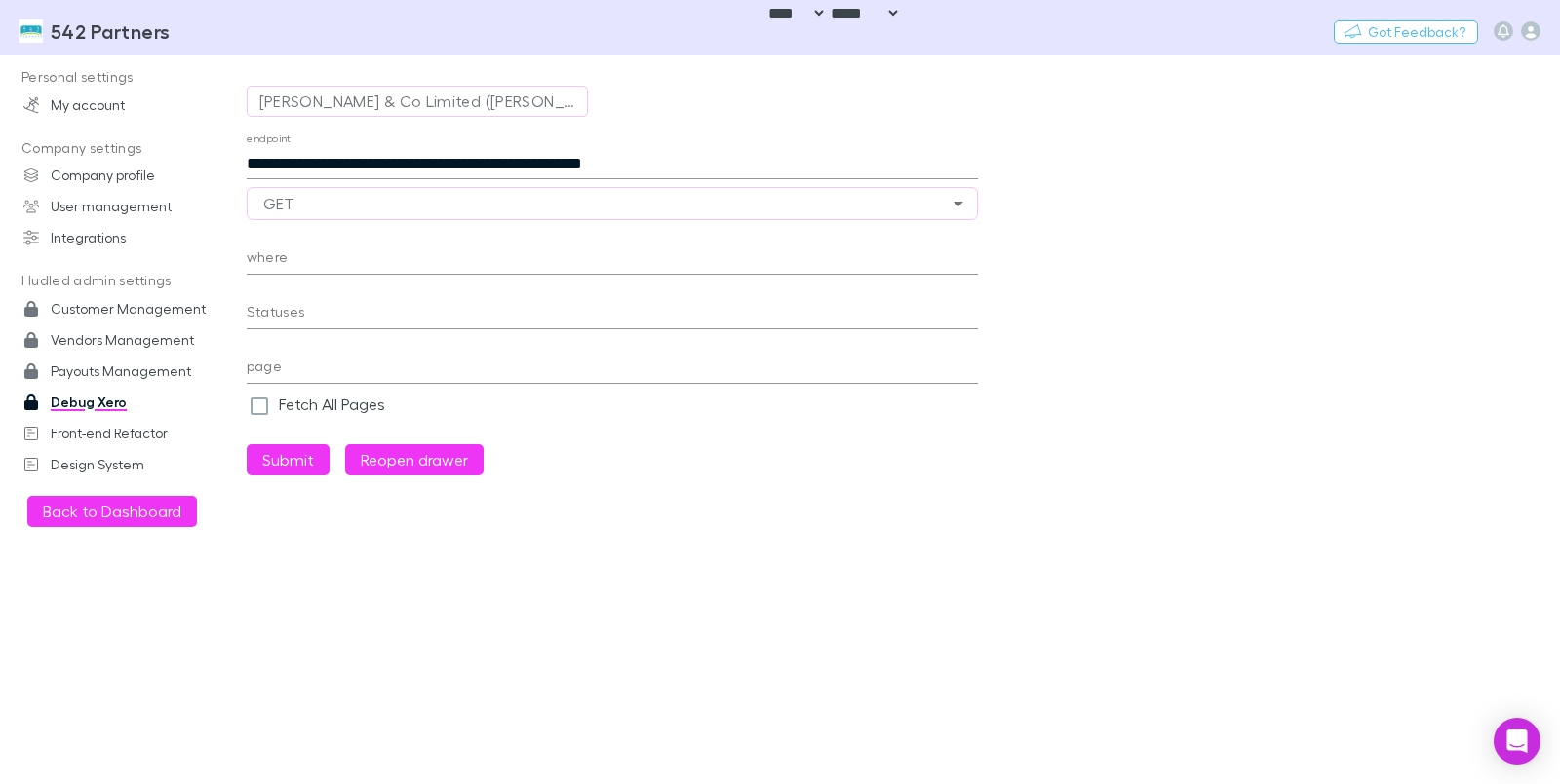
select select "****"
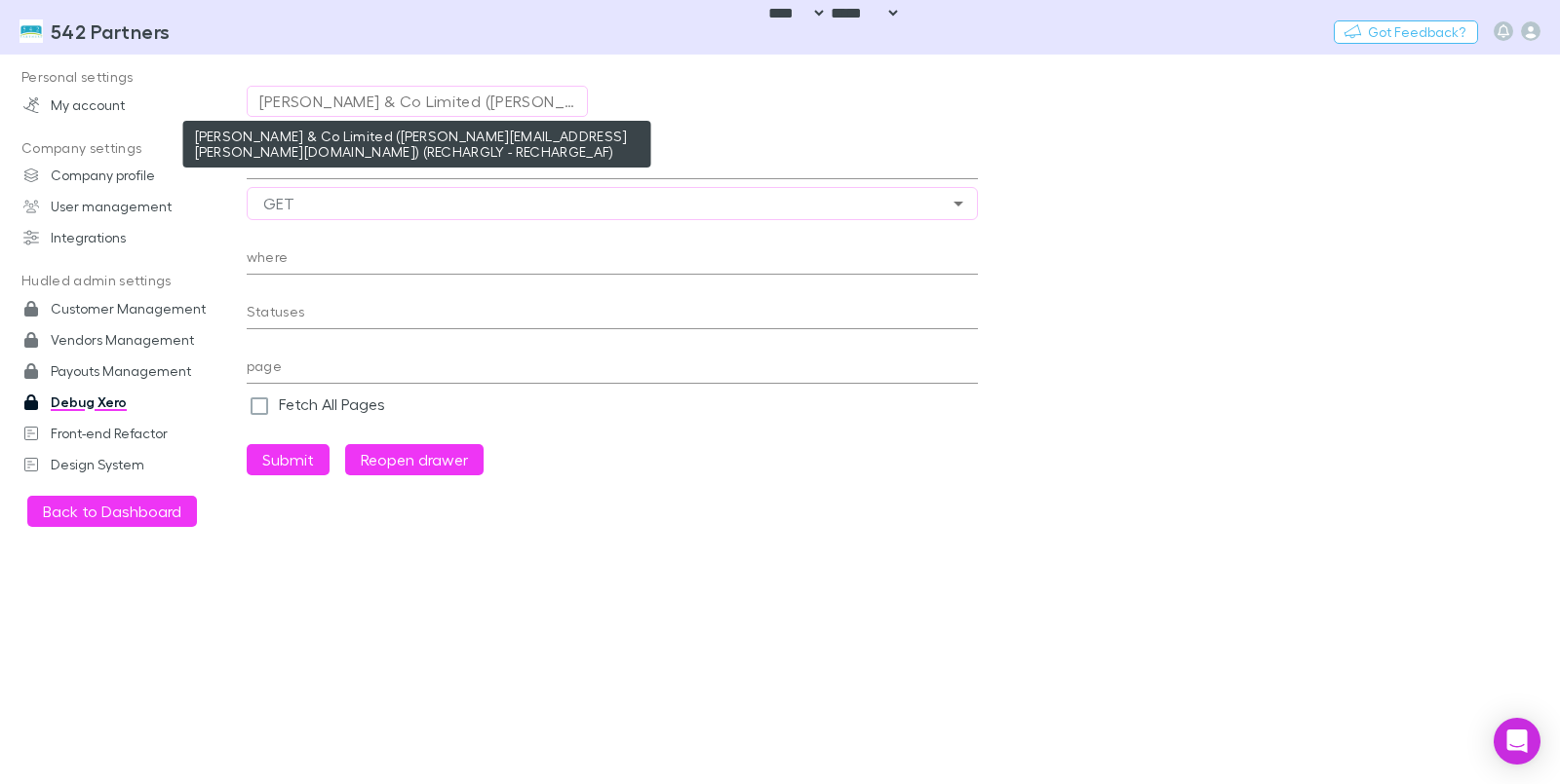
click at [334, 101] on div "[PERSON_NAME] & Co Limited ([PERSON_NAME][EMAIL_ADDRESS][PERSON_NAME][DOMAIN_NA…" at bounding box center [417, 101] width 316 height 24
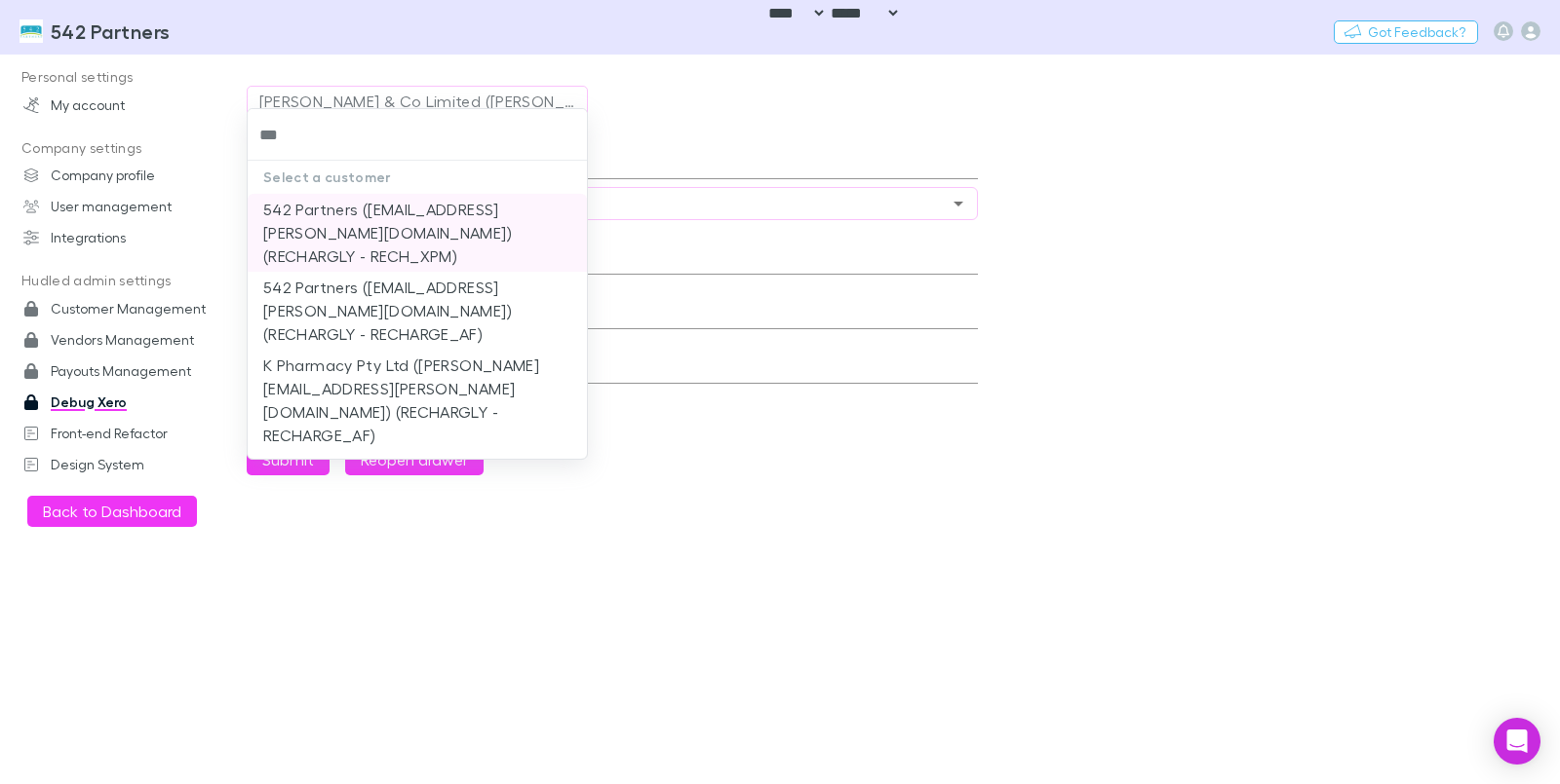
click at [363, 237] on li "542 Partners ([EMAIL_ADDRESS][PERSON_NAME][DOMAIN_NAME]) (RECHARGLY - RECH_XPM)" at bounding box center [417, 232] width 340 height 78
type input "**********"
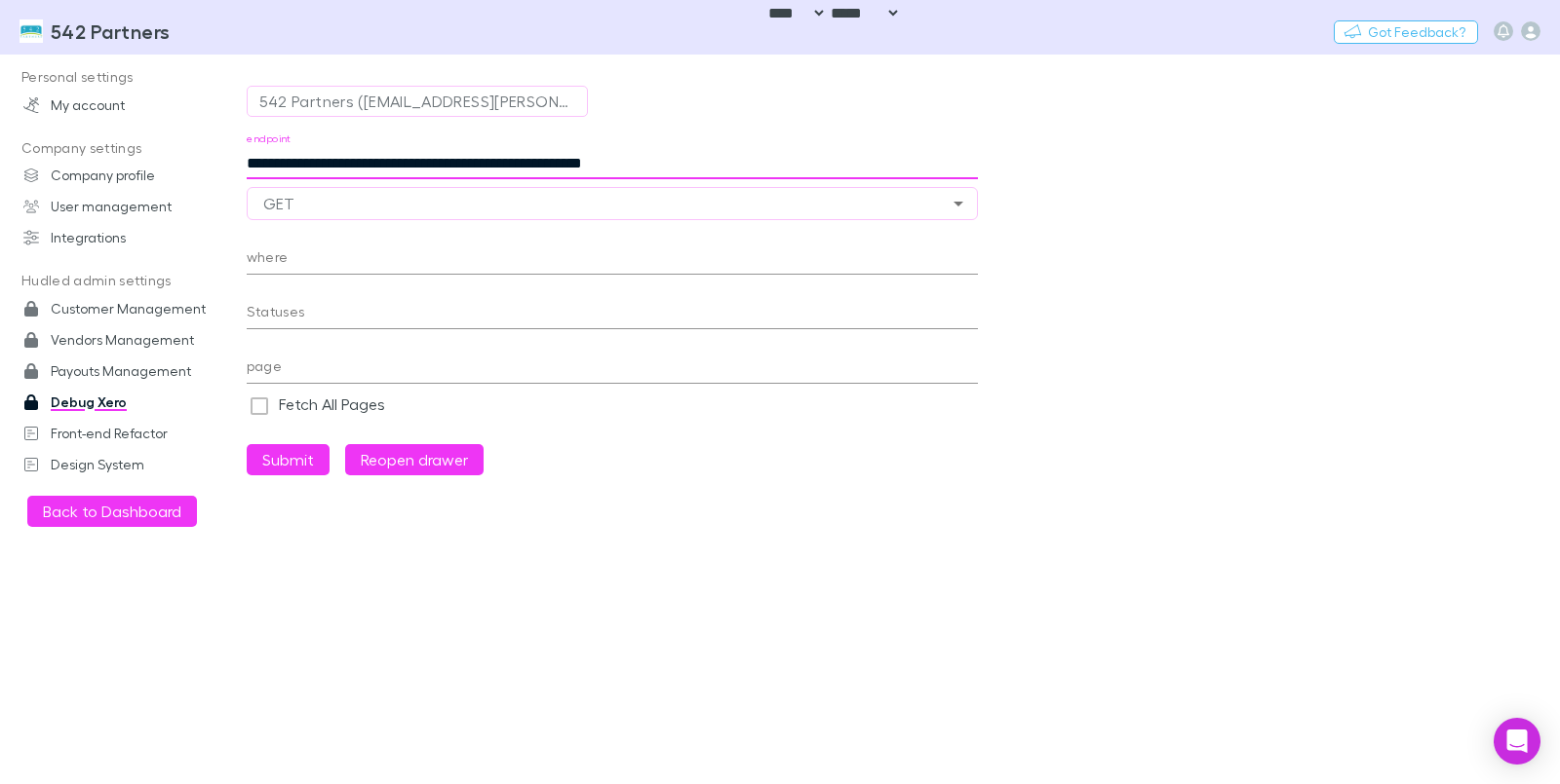
click at [366, 170] on input "**********" at bounding box center [612, 163] width 731 height 31
type input "**********"
click at [286, 461] on button "Submit" at bounding box center [287, 459] width 82 height 31
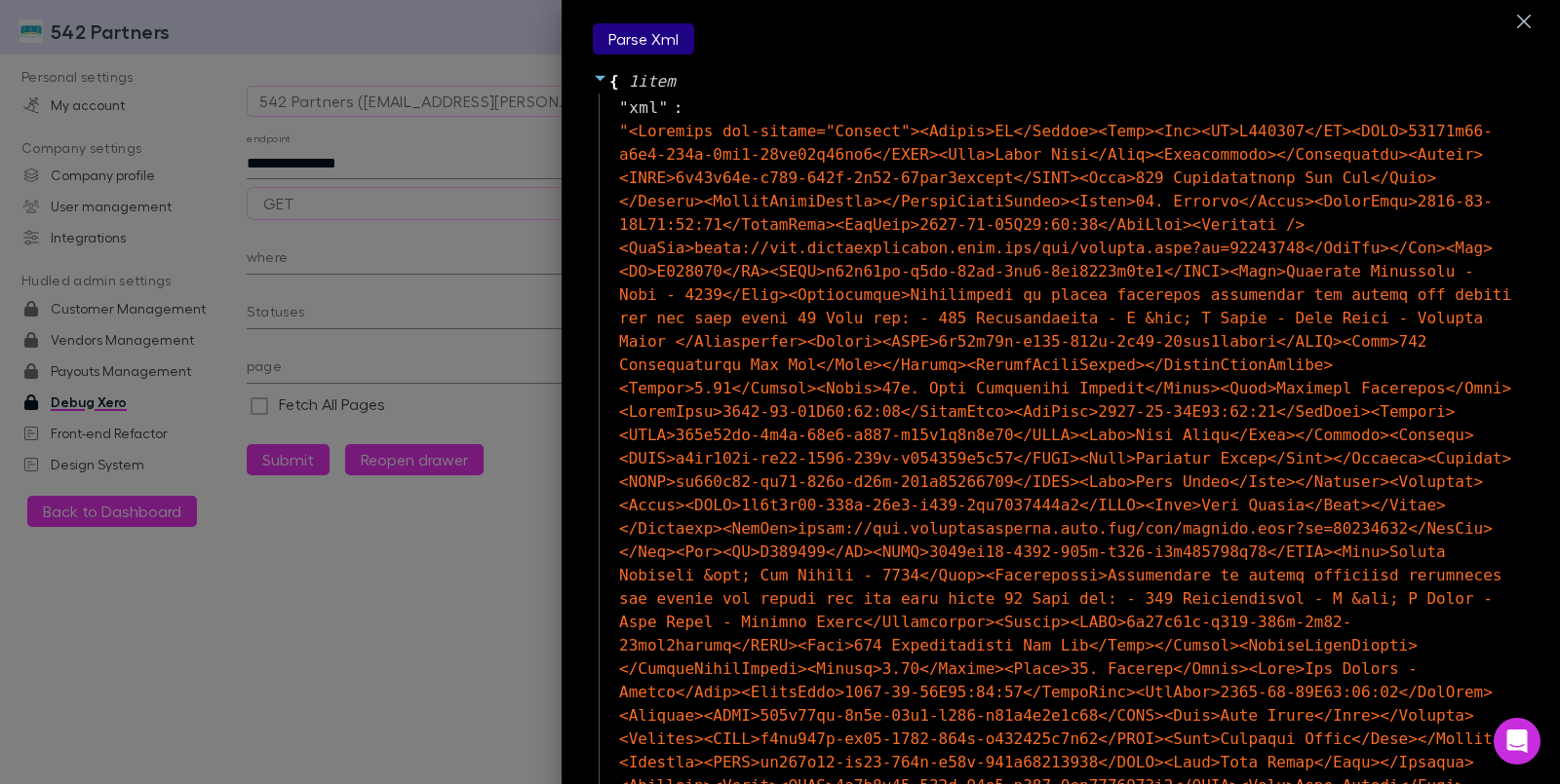
click at [618, 25] on button "Parse Xml" at bounding box center [643, 39] width 101 height 31
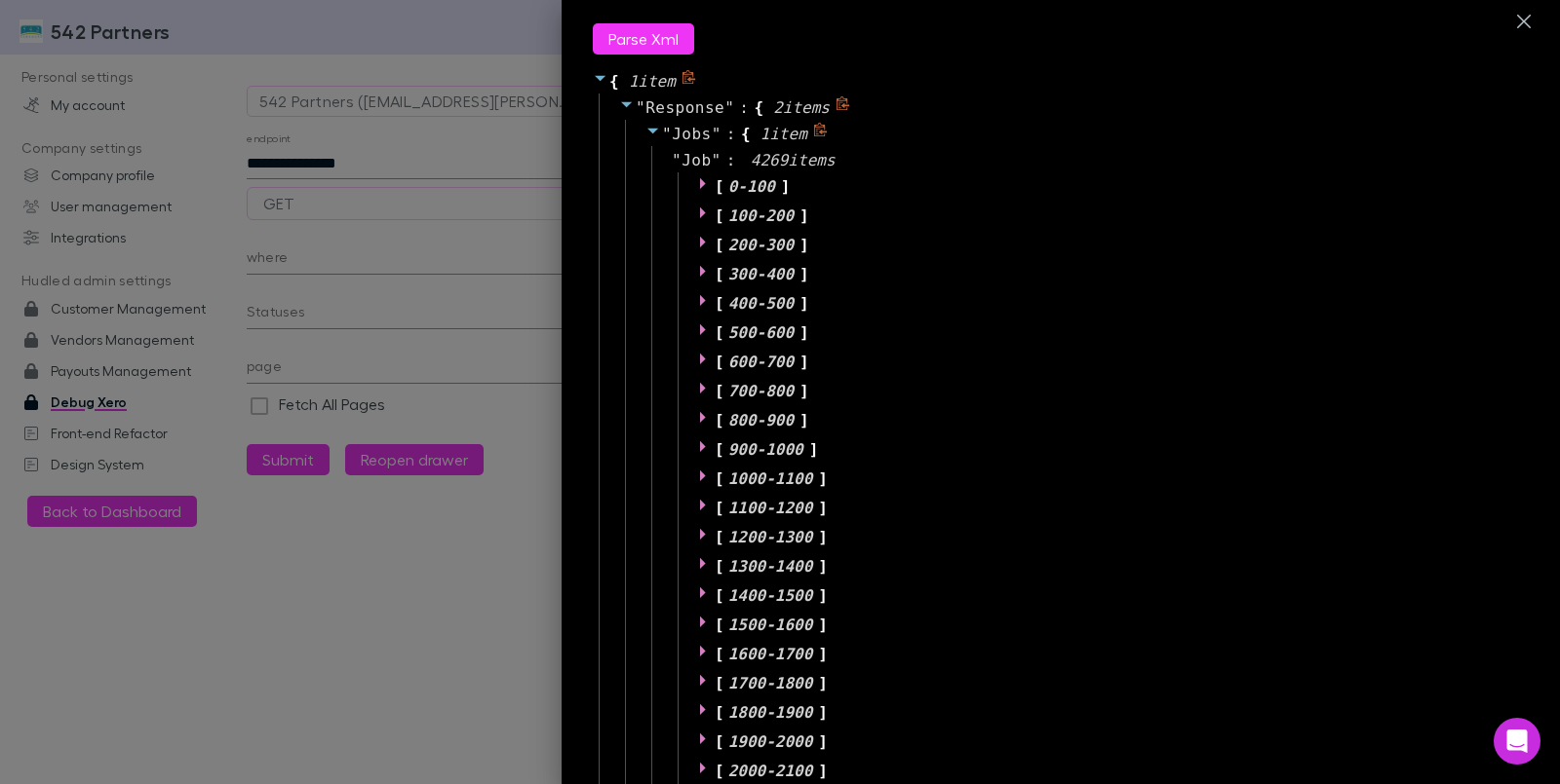
click at [814, 134] on icon at bounding box center [820, 130] width 13 height 14
click at [1514, 29] on button "button" at bounding box center [1523, 21] width 33 height 33
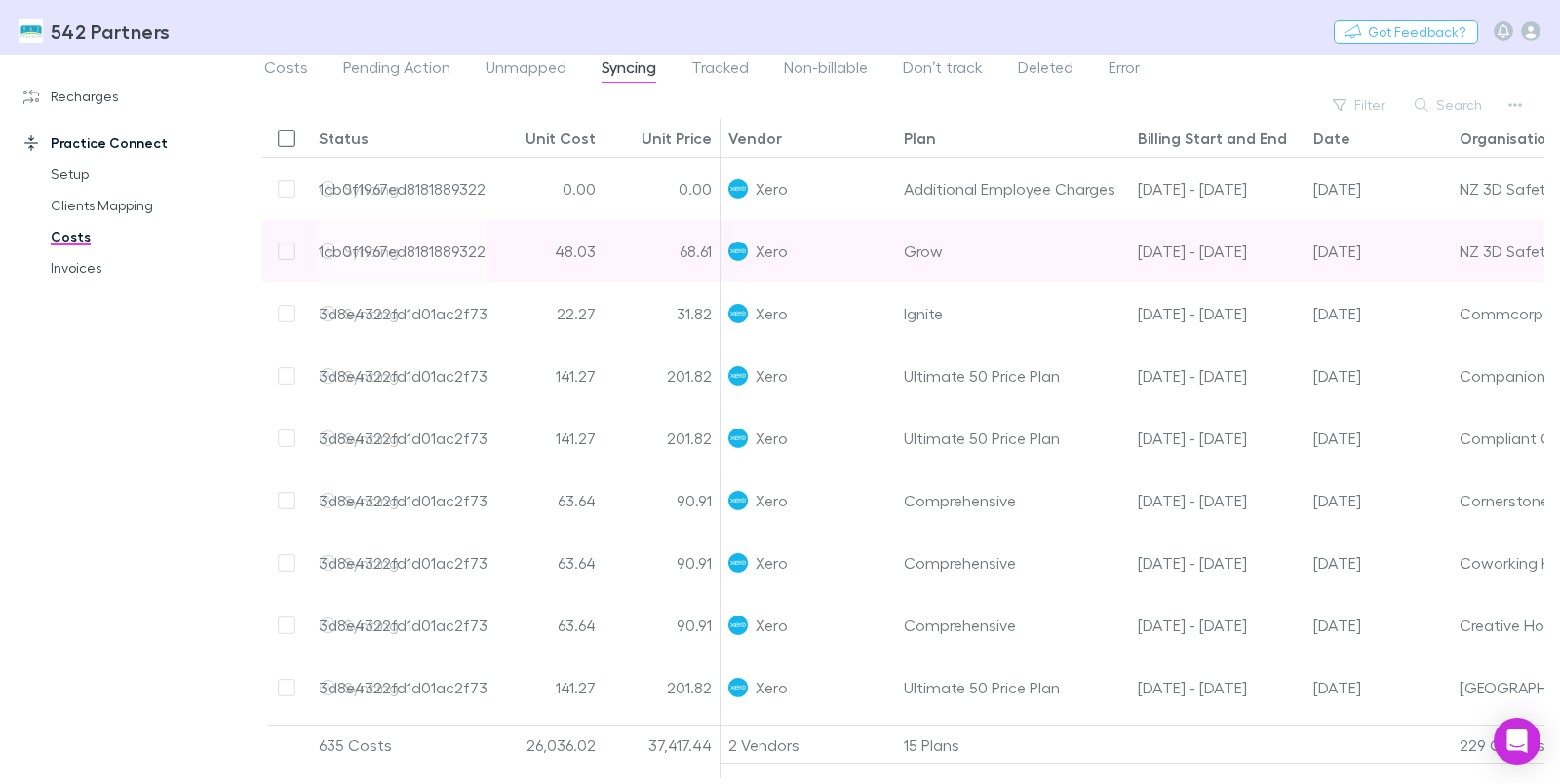
click at [501, 245] on div "48.03" at bounding box center [545, 251] width 117 height 63
